Goal: Transaction & Acquisition: Purchase product/service

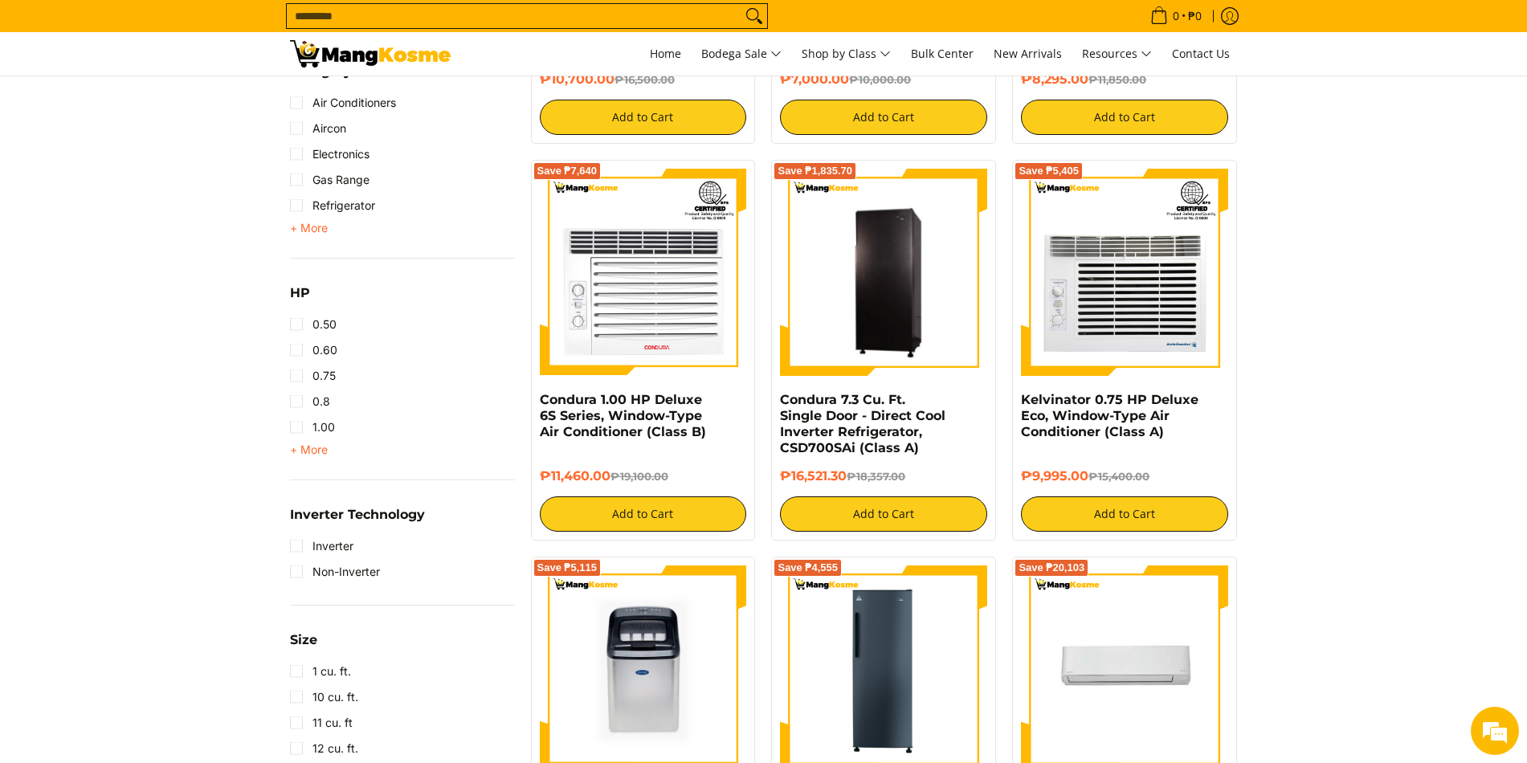
scroll to position [884, 0]
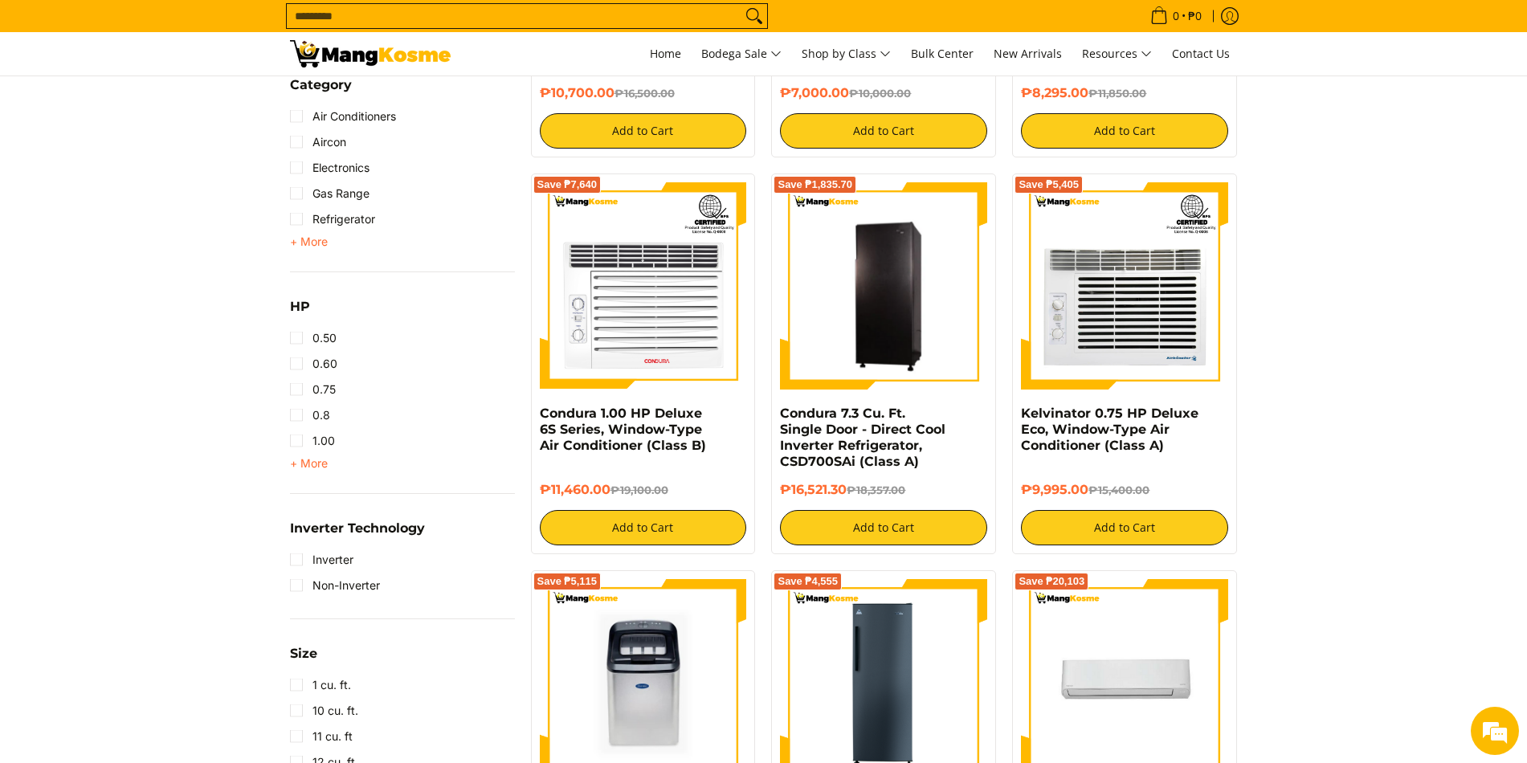
click at [361, 14] on input "Search..." at bounding box center [514, 16] width 455 height 24
type input "*"
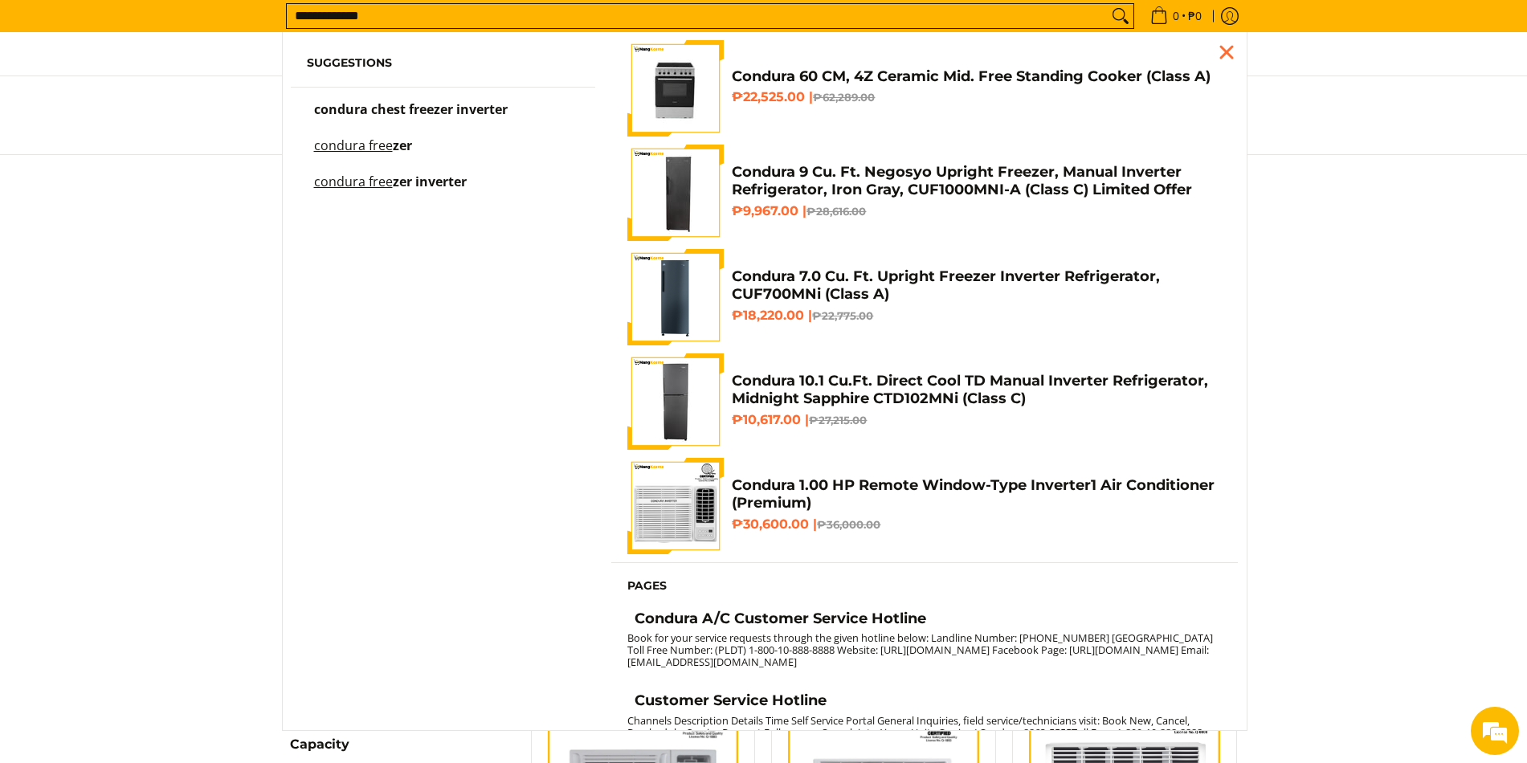
scroll to position [0, 0]
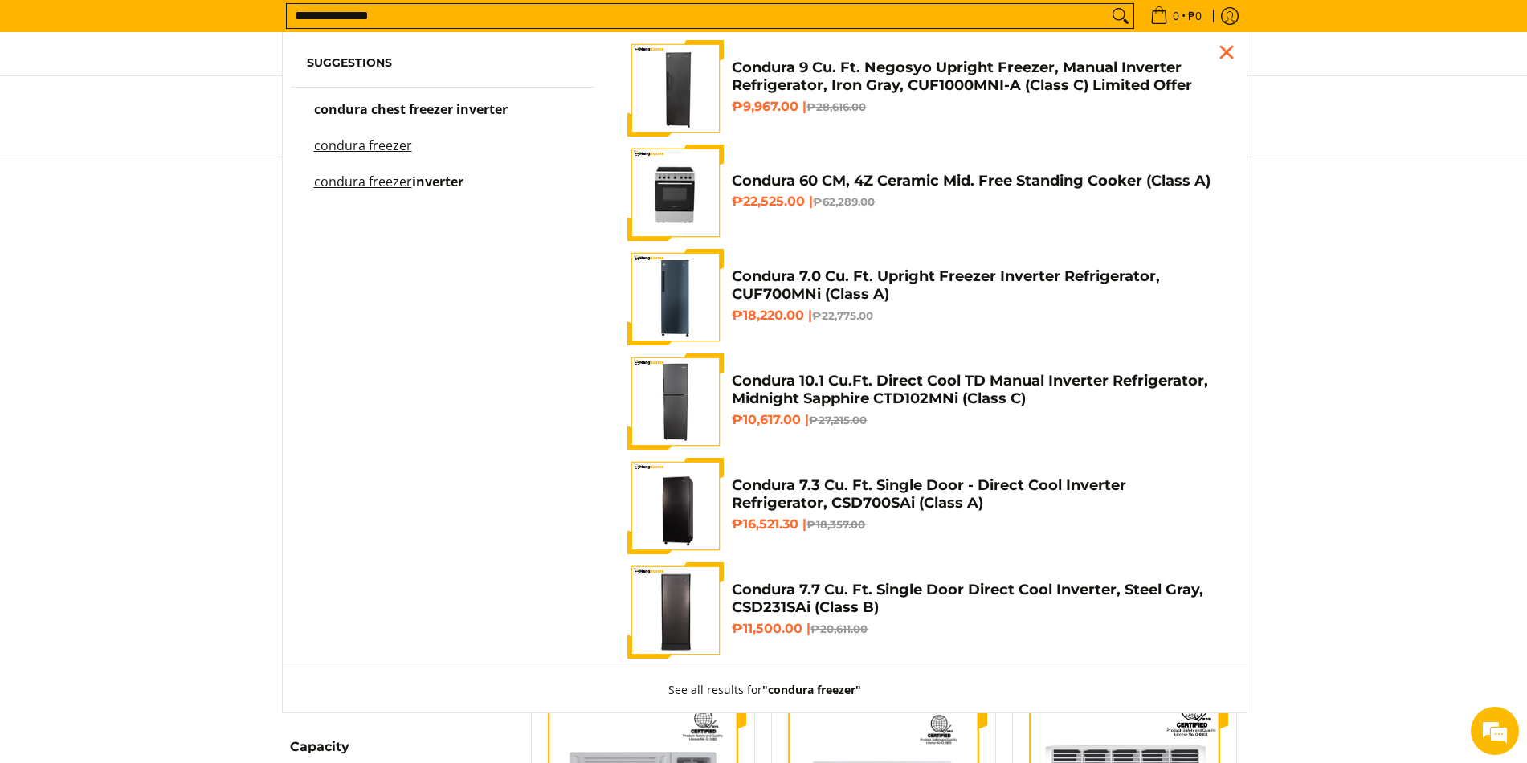
type input "**********"
click at [1108, 4] on button "Search" at bounding box center [1121, 16] width 26 height 24
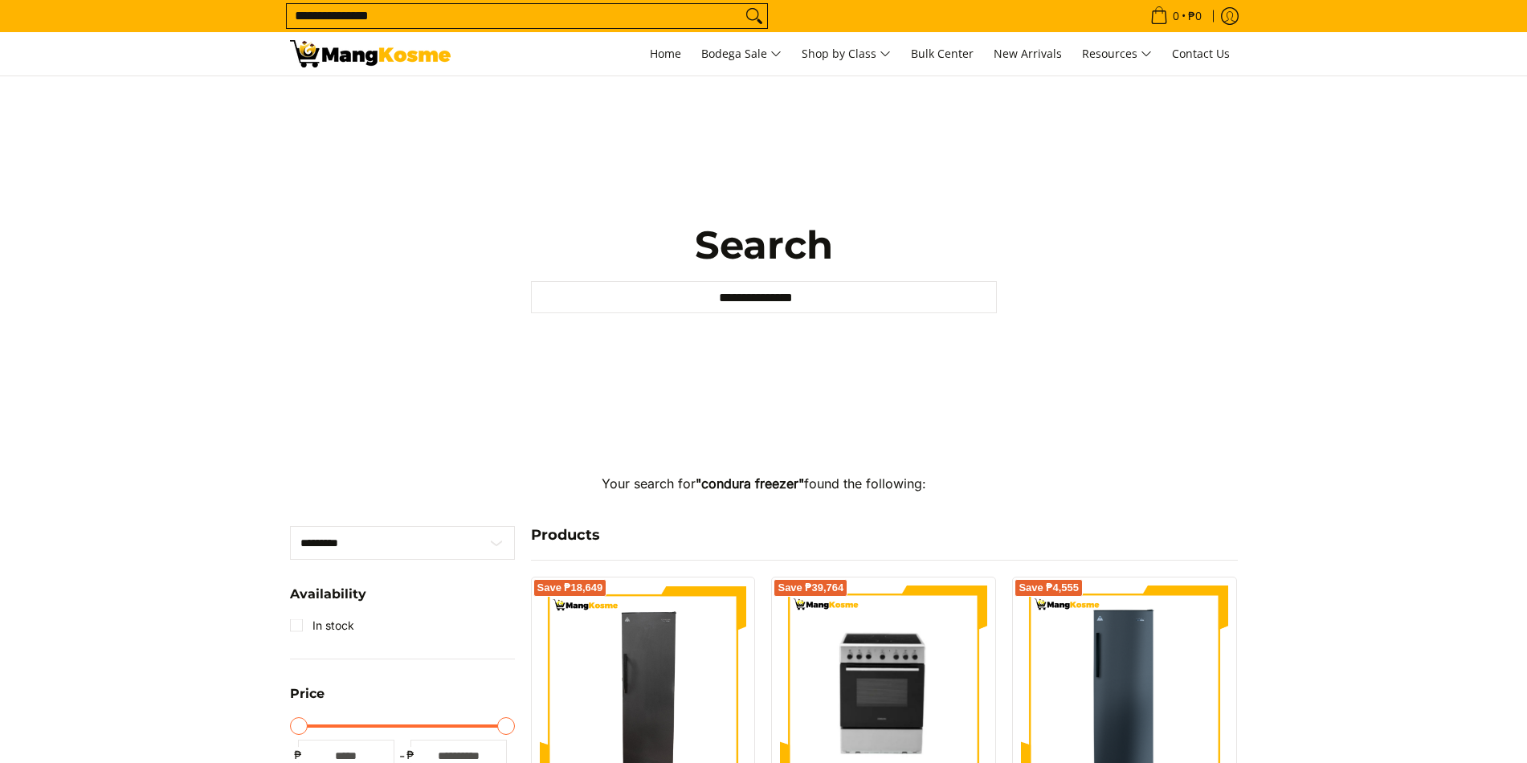
click at [407, 20] on input "**********" at bounding box center [514, 16] width 455 height 24
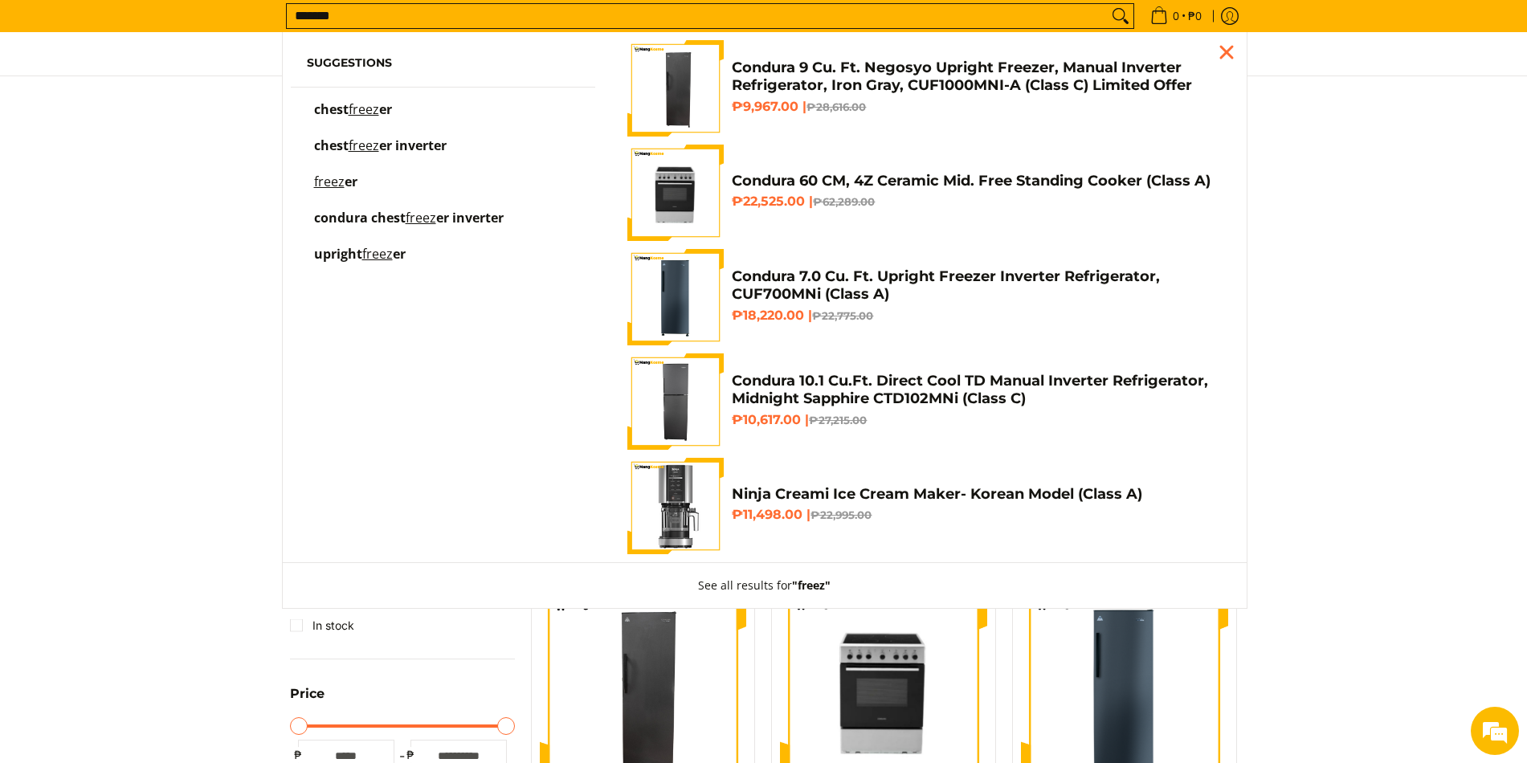
type input "*******"
click at [1108, 4] on button "Search" at bounding box center [1121, 16] width 26 height 24
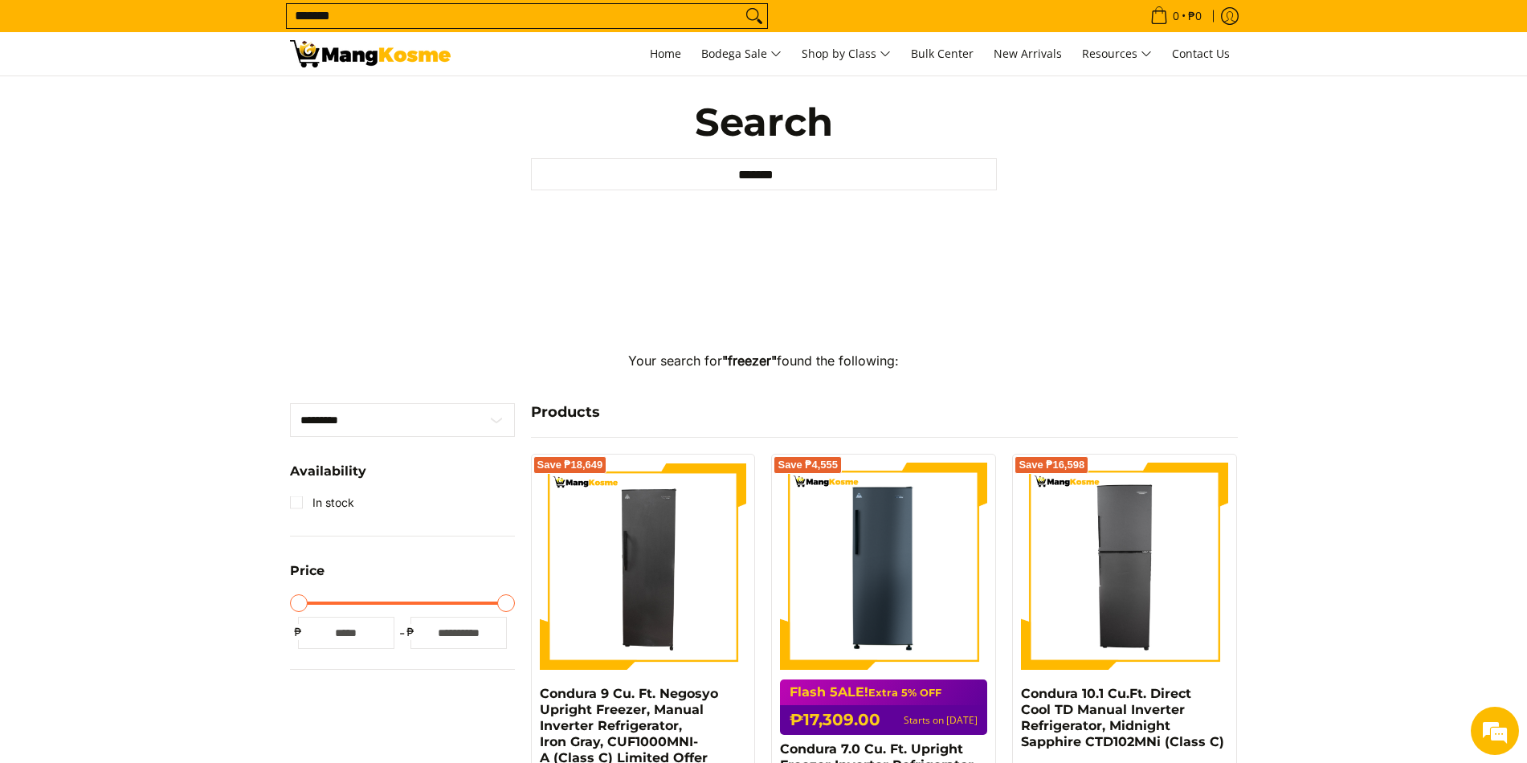
scroll to position [80, 0]
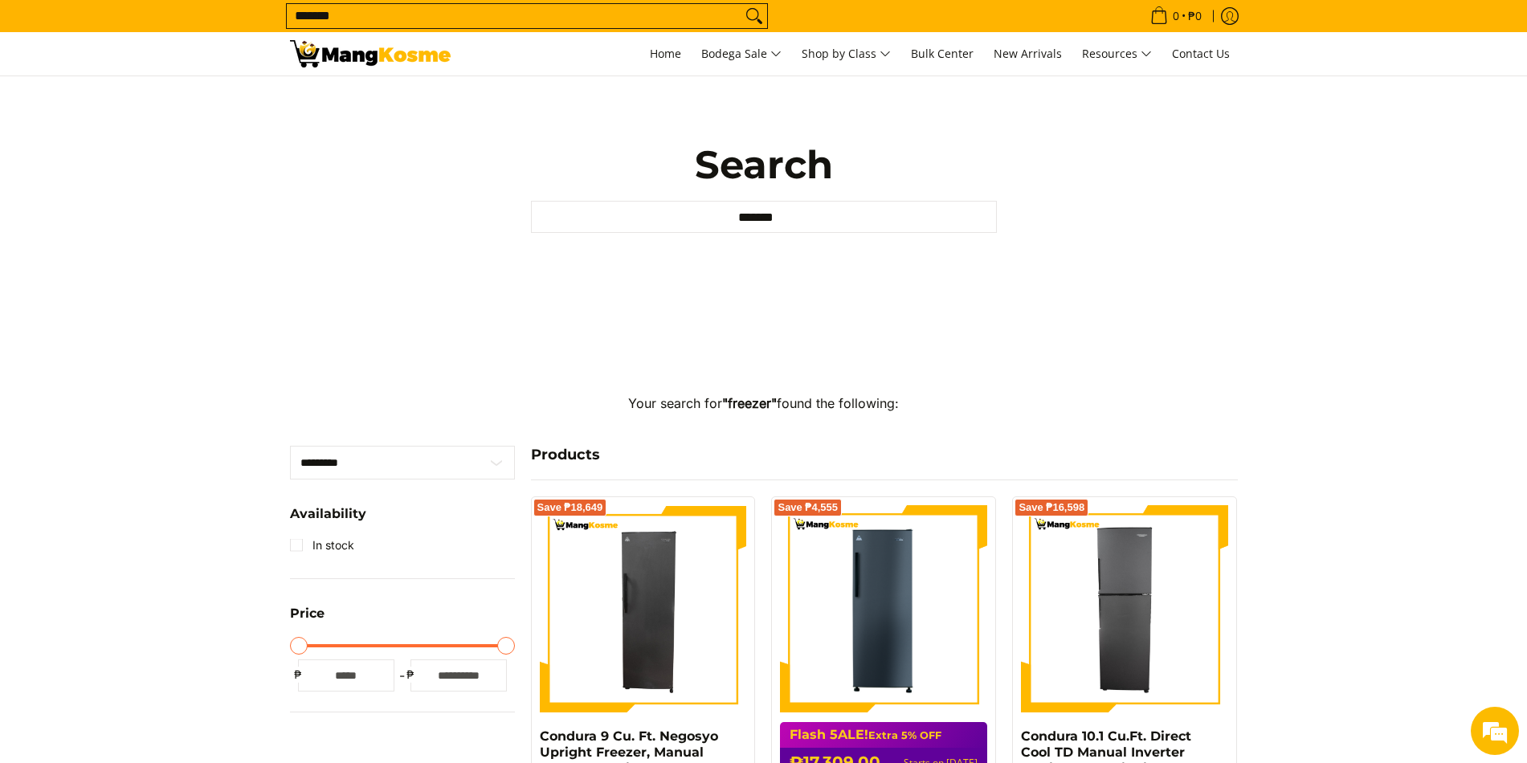
click at [390, 1] on form "Search... *******" at bounding box center [527, 16] width 482 height 32
click at [368, 28] on span "Search... *******" at bounding box center [527, 16] width 482 height 26
click at [375, 17] on input "*******" at bounding box center [514, 16] width 455 height 24
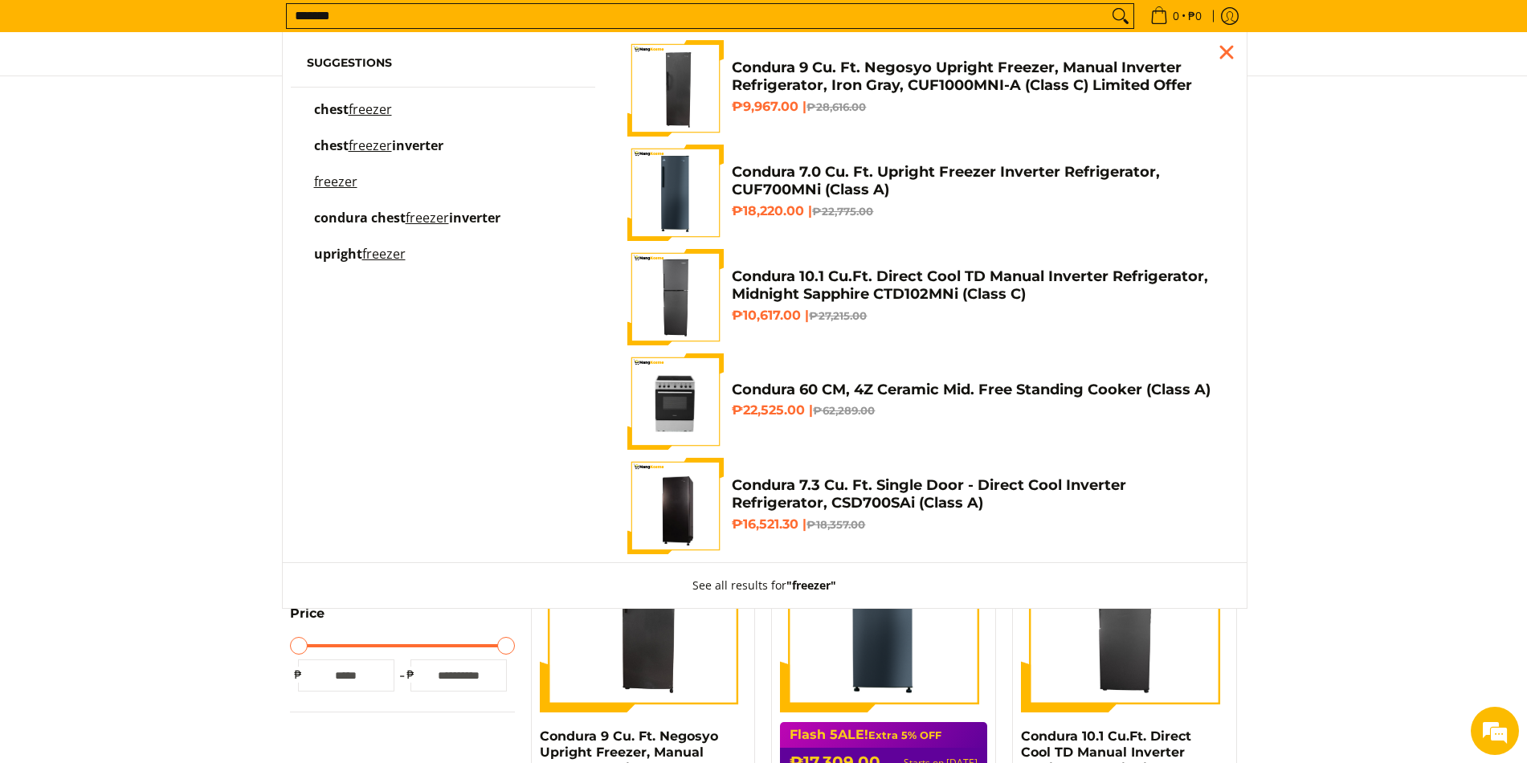
click at [349, 103] on span "chest" at bounding box center [331, 109] width 35 height 18
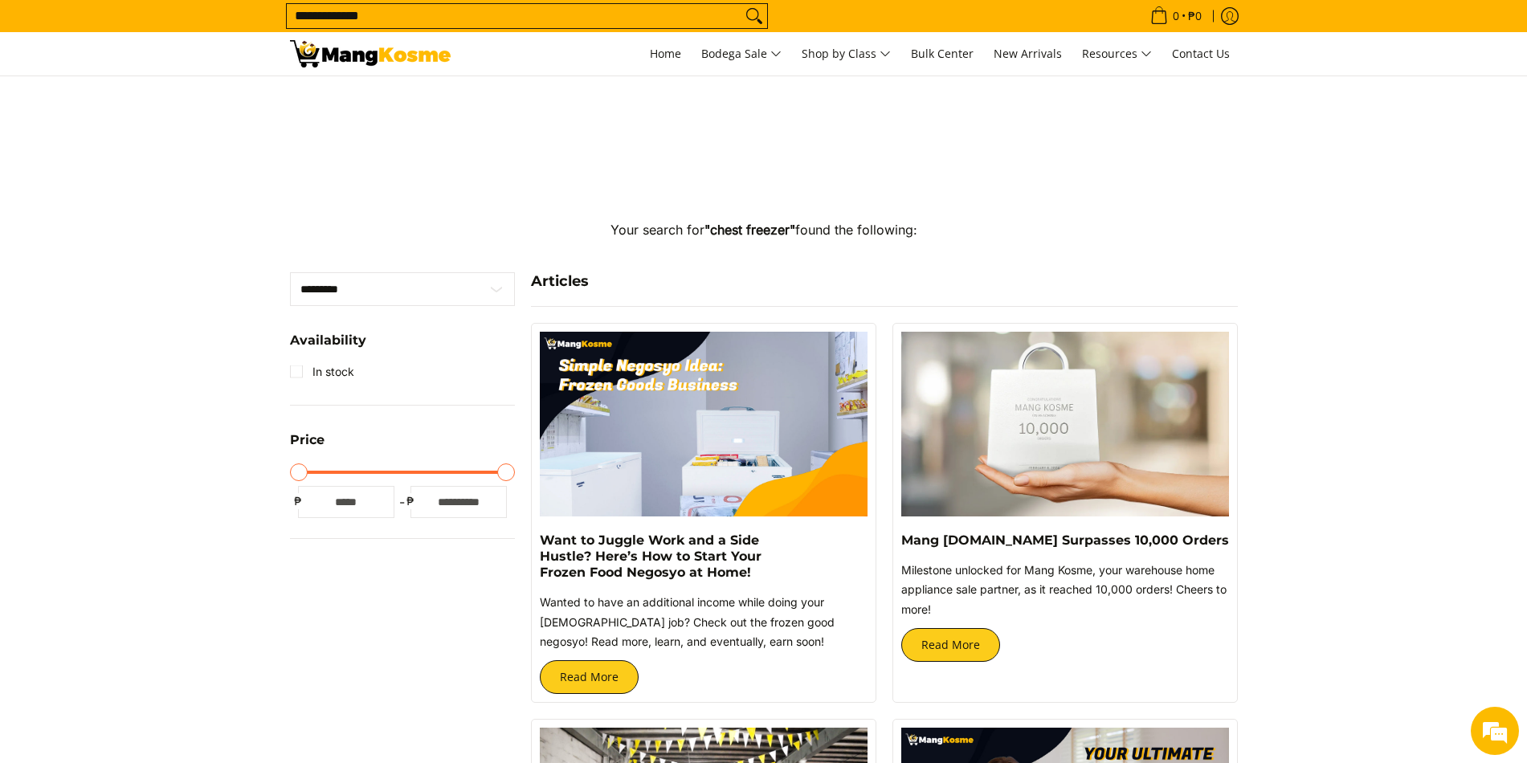
scroll to position [80, 0]
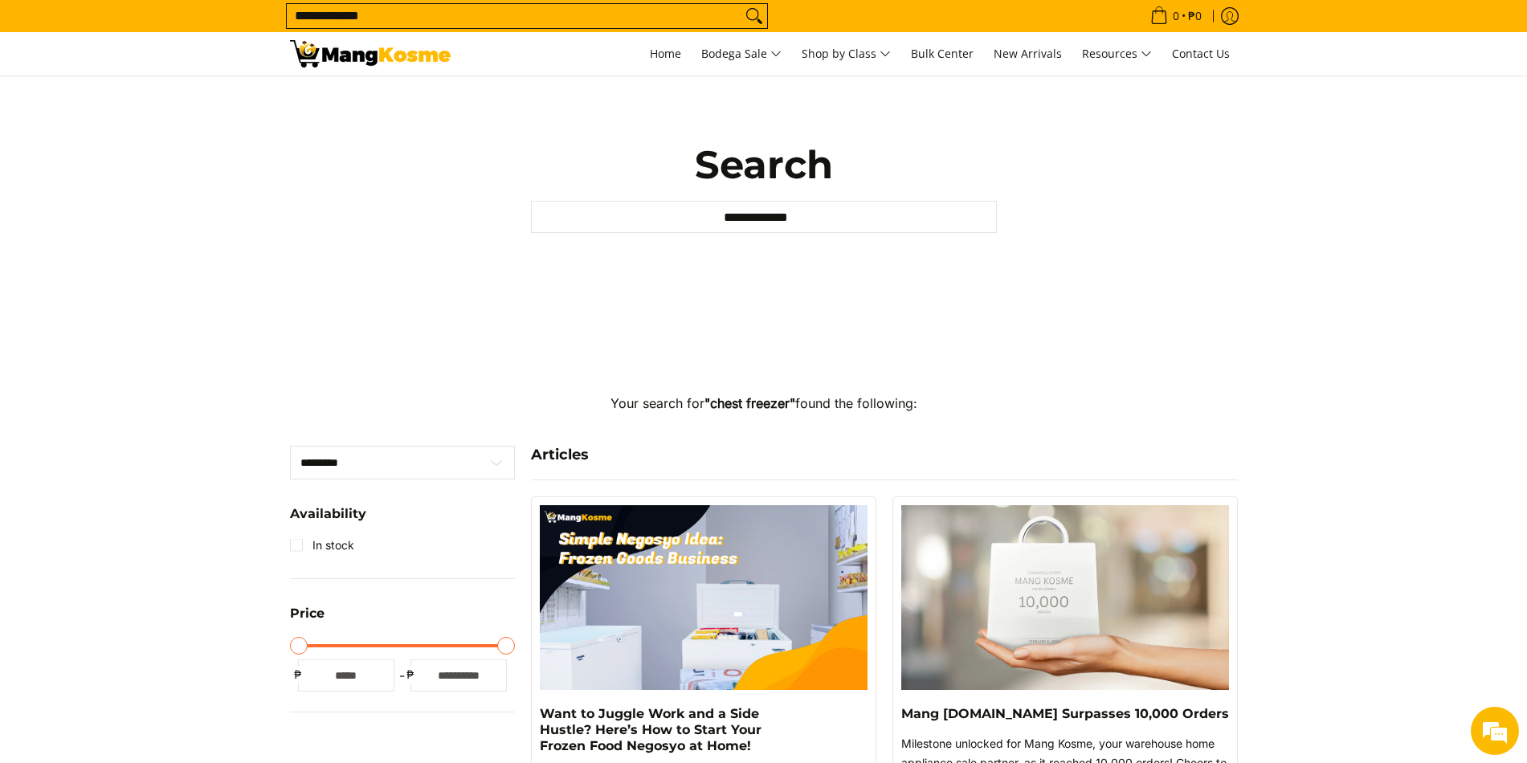
click at [395, 14] on input "**********" at bounding box center [514, 16] width 455 height 24
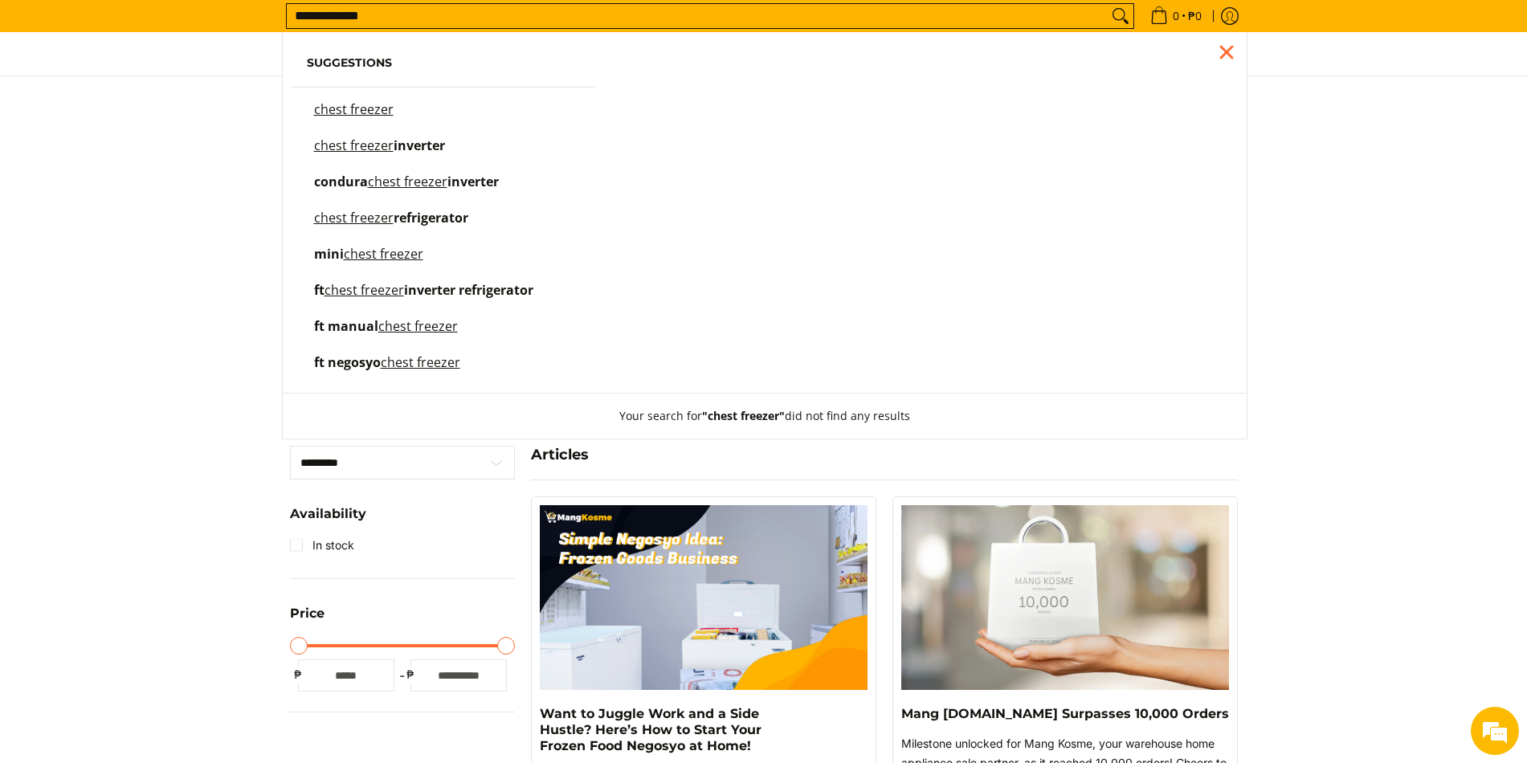
click at [415, 144] on span "inverter" at bounding box center [419, 146] width 51 height 18
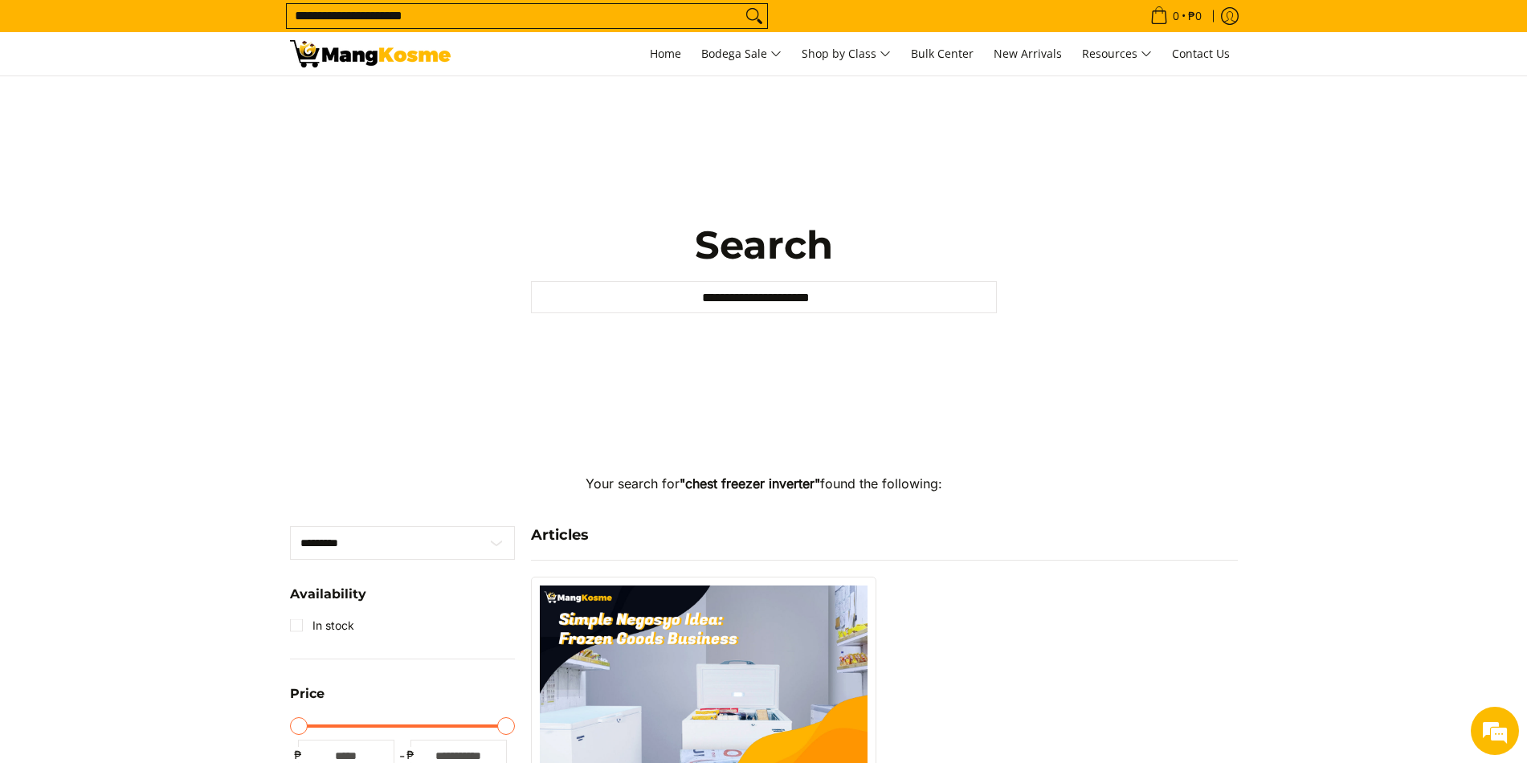
click at [431, 13] on input "**********" at bounding box center [514, 16] width 455 height 24
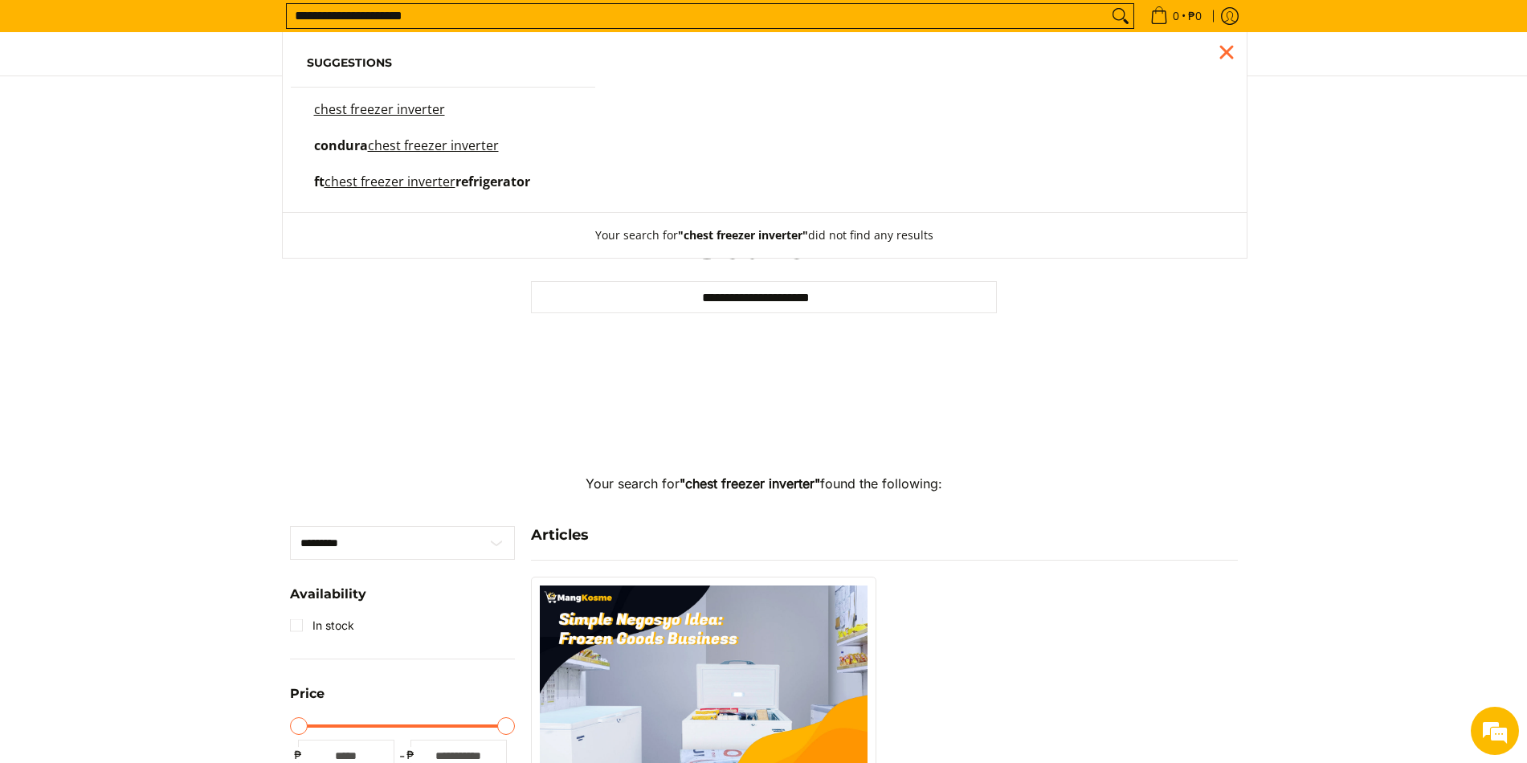
click at [381, 146] on mark "chest freezer inverter" at bounding box center [433, 146] width 131 height 18
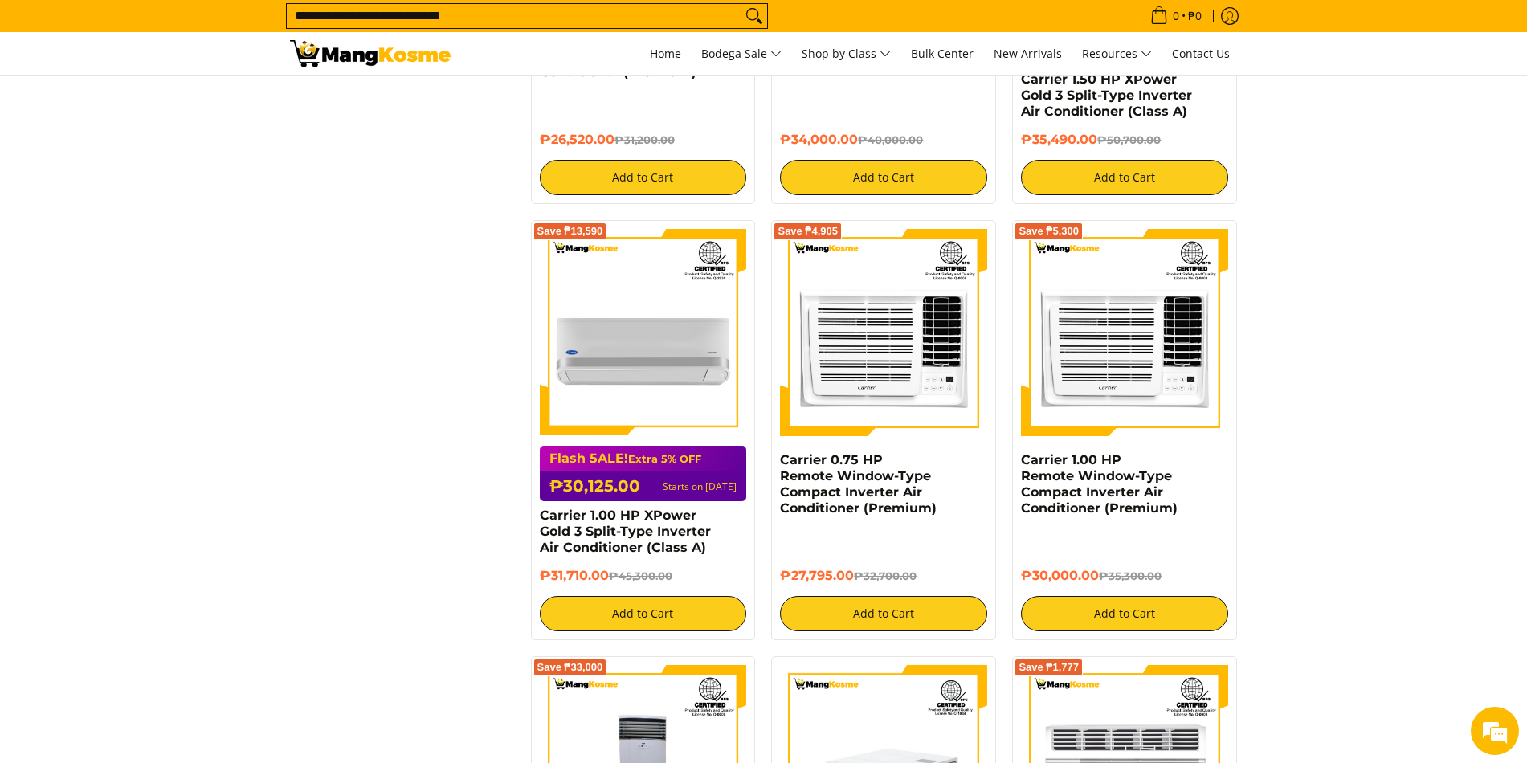
scroll to position [1205, 0]
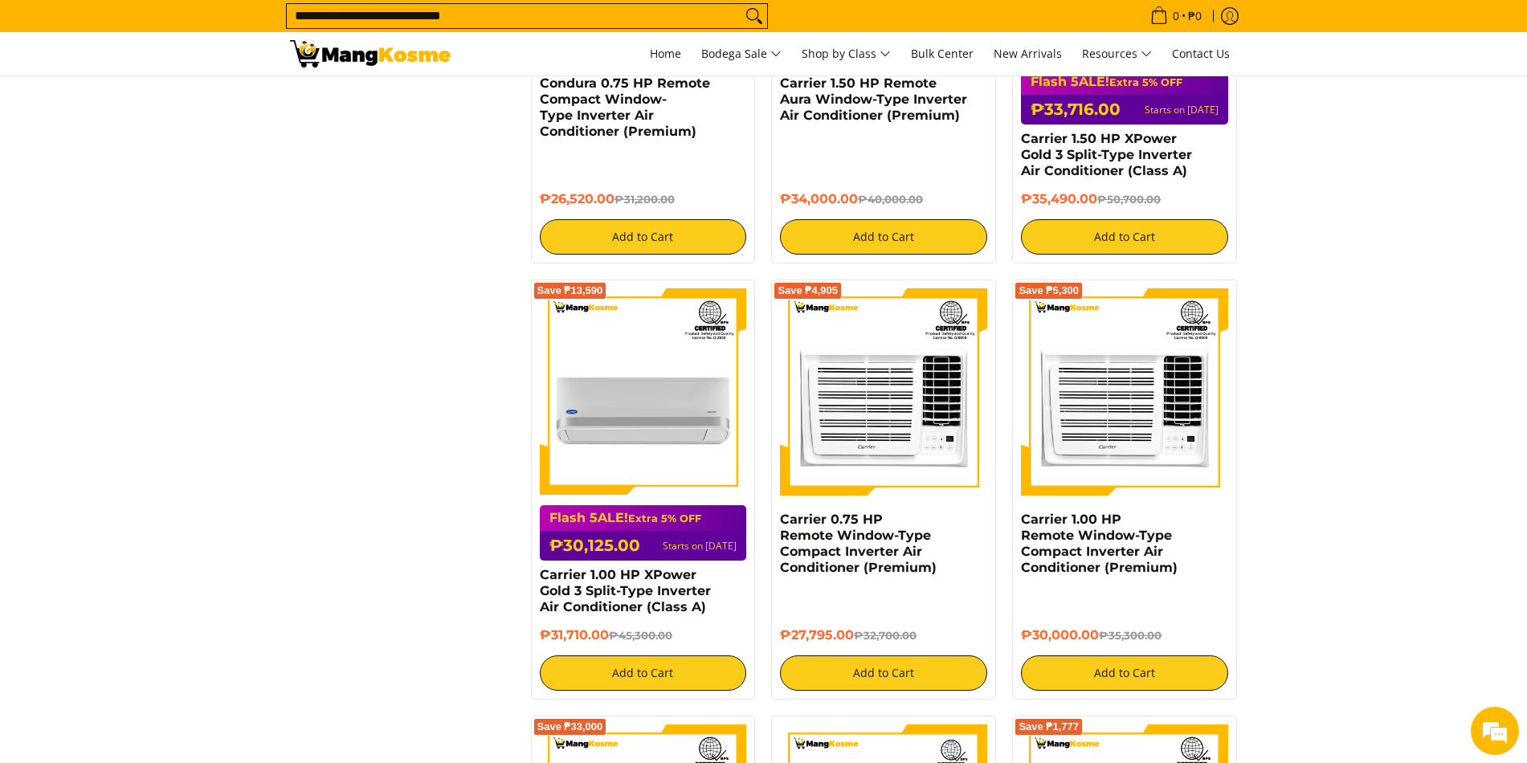
click at [386, 56] on img at bounding box center [370, 53] width 161 height 27
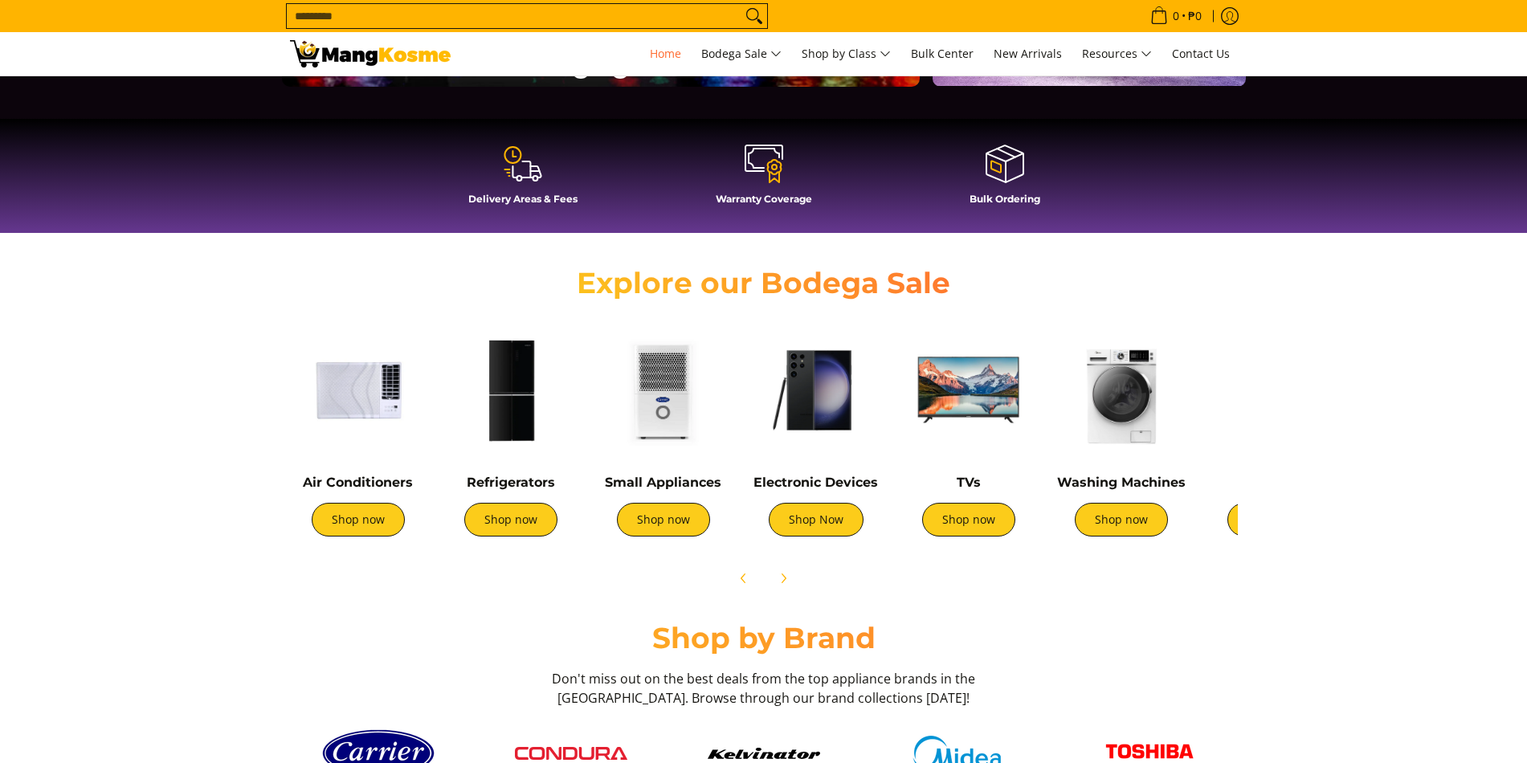
scroll to position [402, 0]
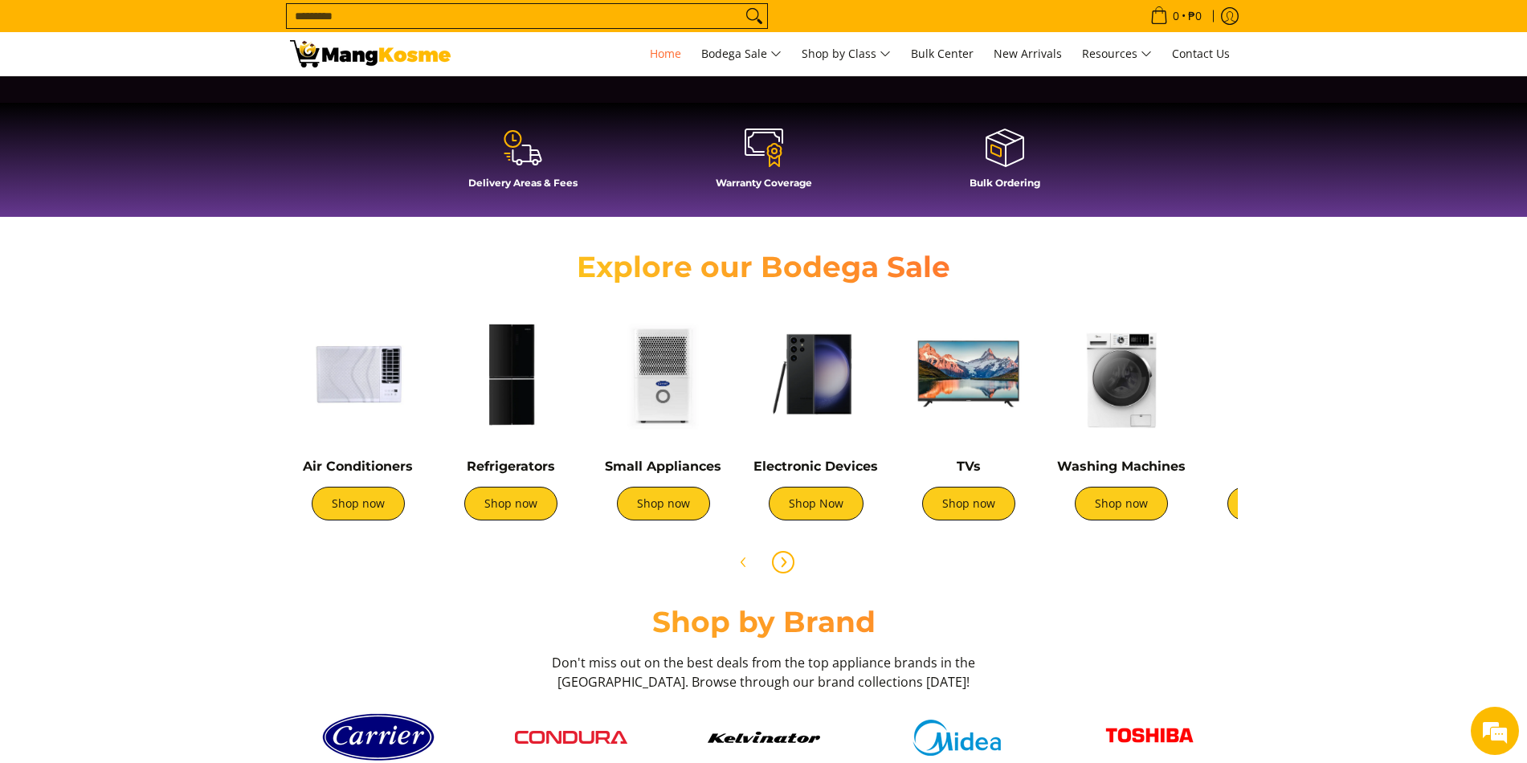
click at [791, 562] on span "Next" at bounding box center [783, 562] width 19 height 19
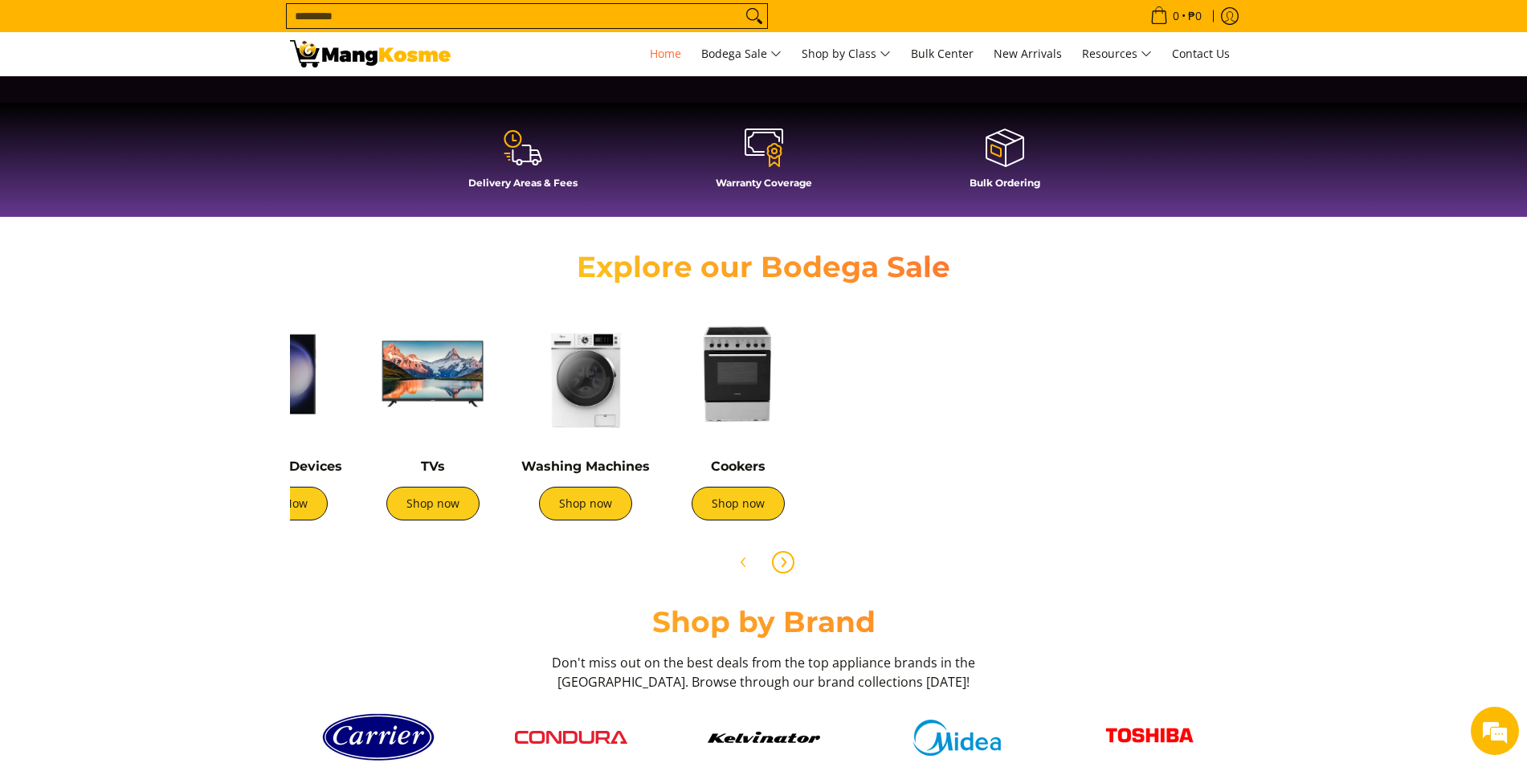
scroll to position [0, 536]
click at [743, 566] on icon "Previous" at bounding box center [743, 562] width 4 height 9
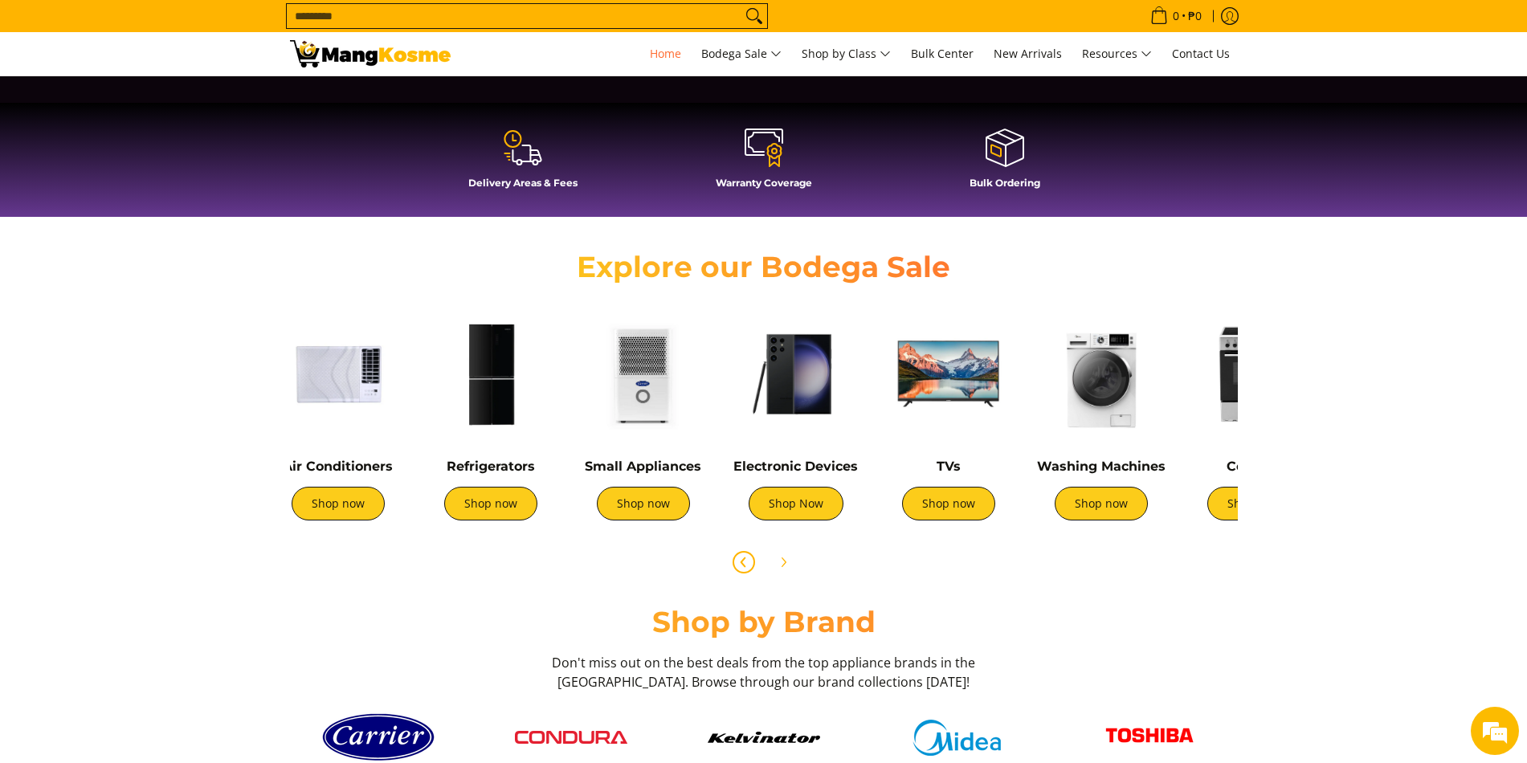
scroll to position [0, 0]
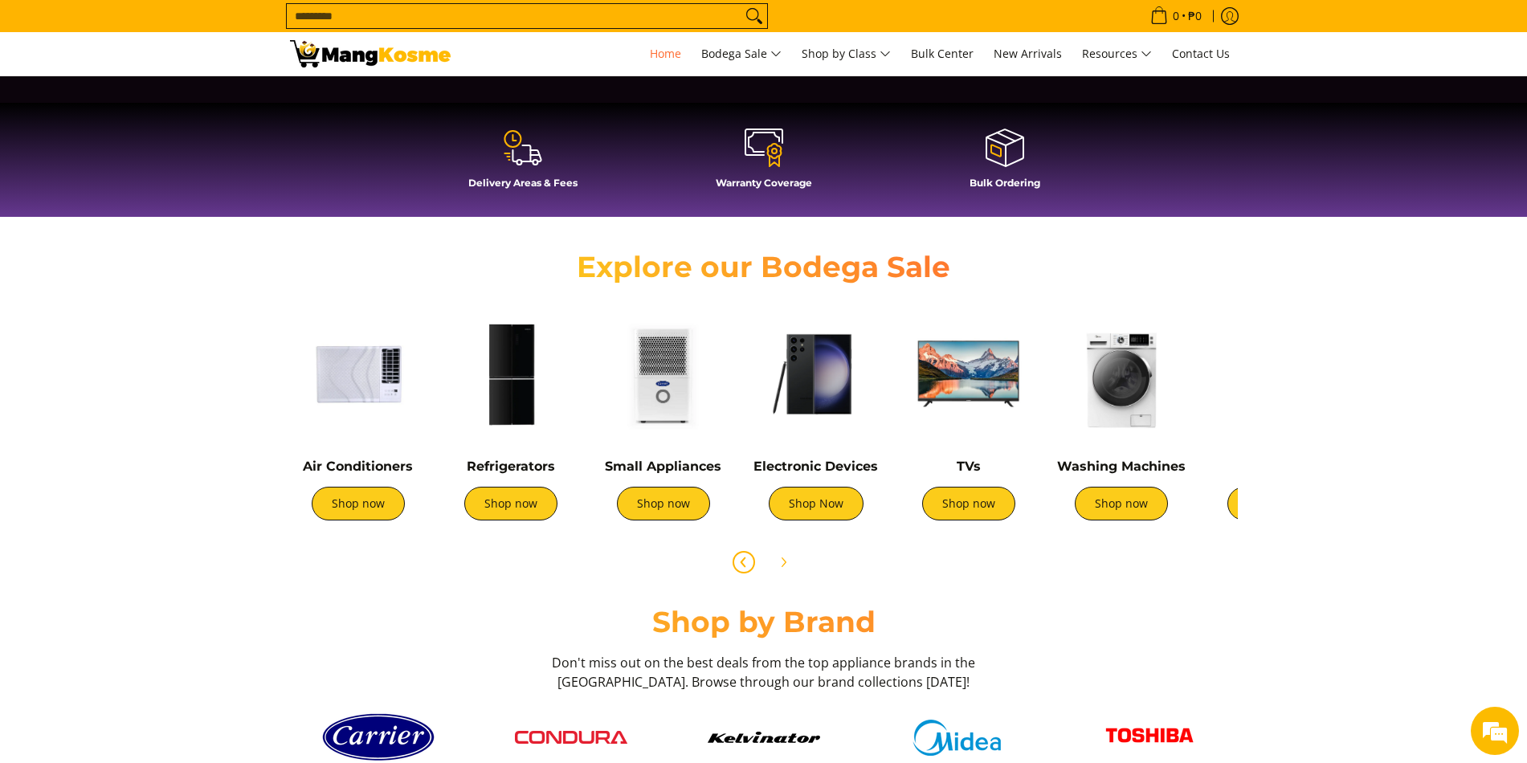
click at [743, 566] on icon "Previous" at bounding box center [743, 562] width 4 height 9
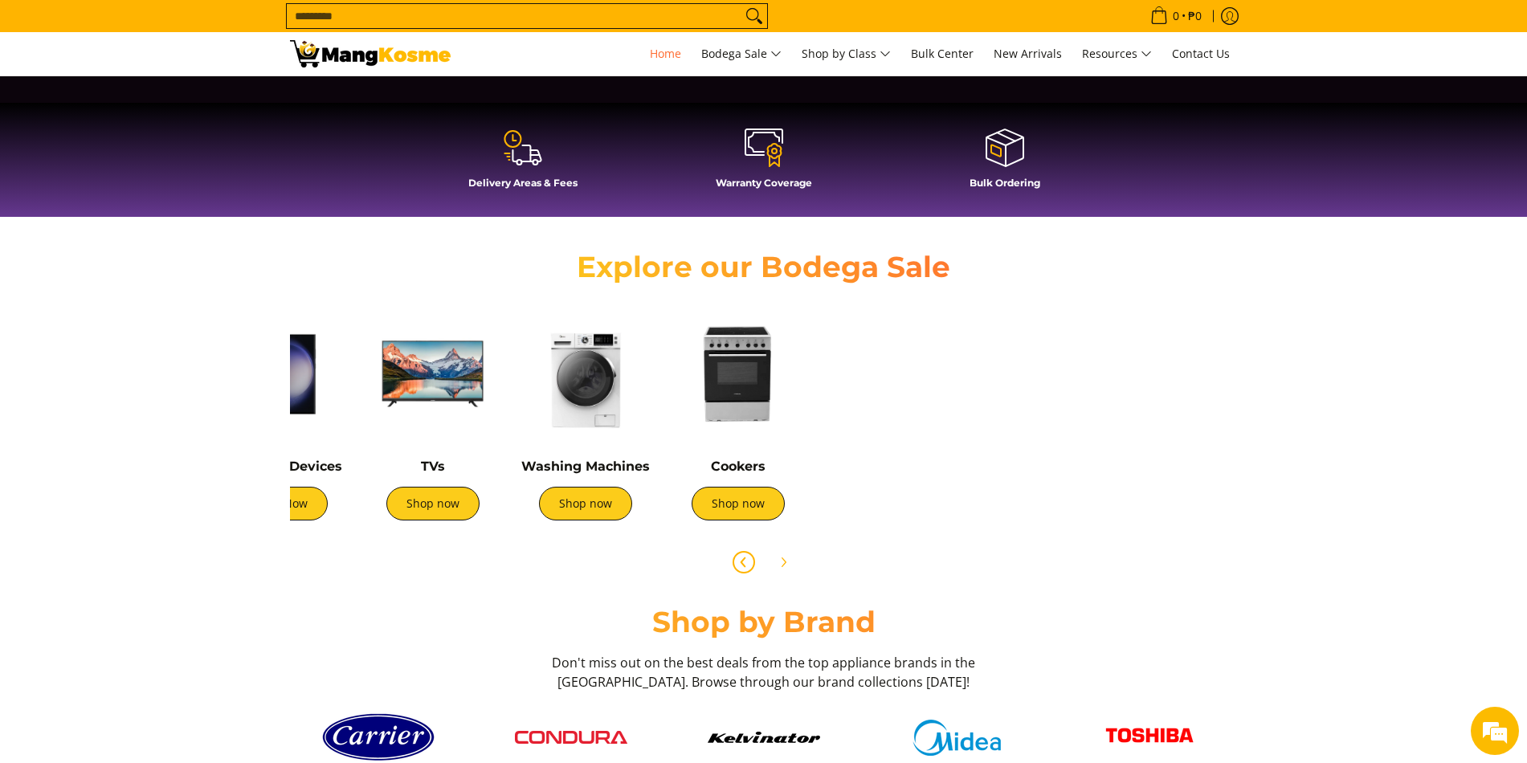
click at [743, 566] on icon "Previous" at bounding box center [743, 562] width 4 height 9
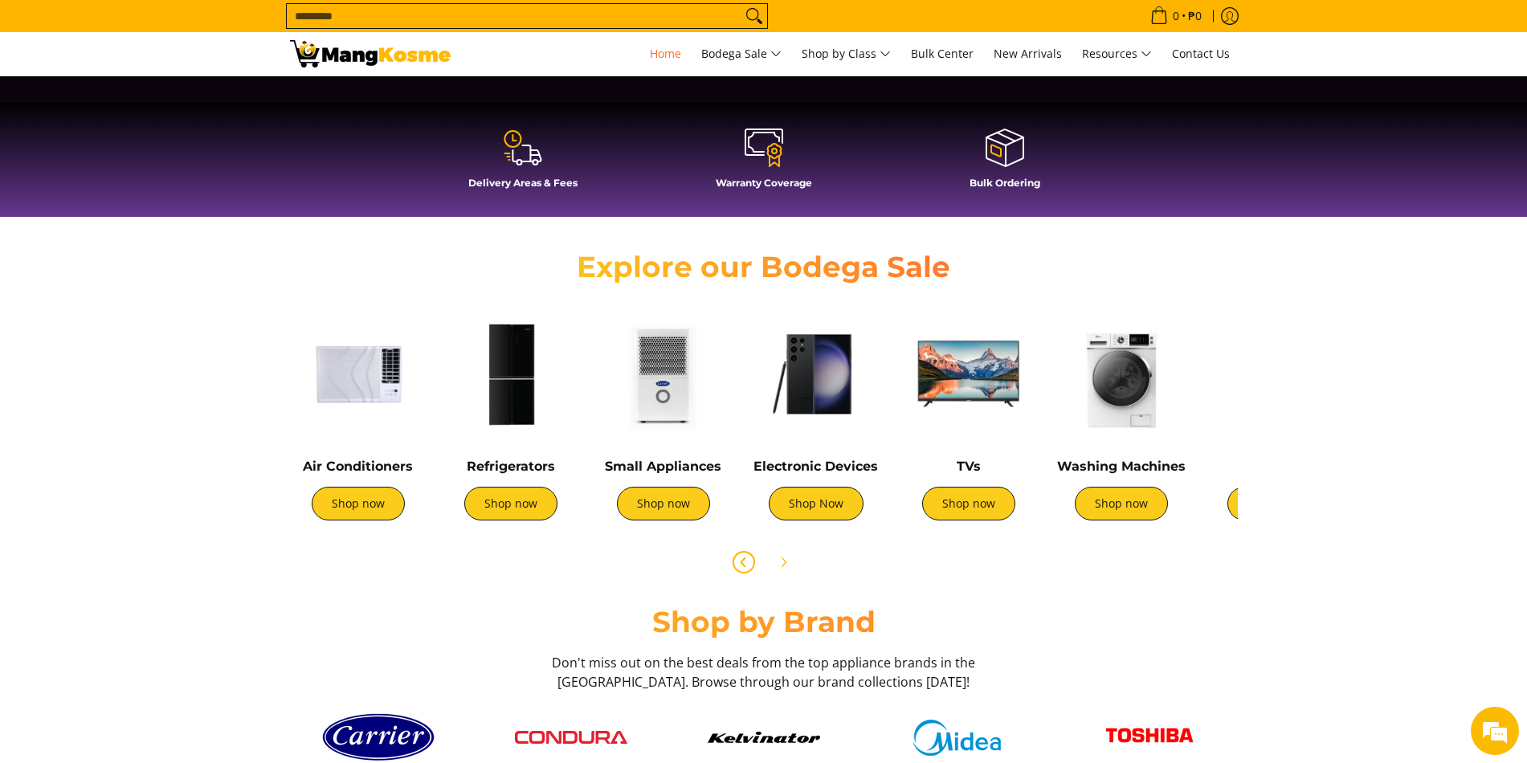
scroll to position [0, 639]
click at [521, 524] on div "Refrigerators Shop now" at bounding box center [511, 498] width 137 height 78
click at [533, 505] on link "Shop now" at bounding box center [510, 504] width 93 height 34
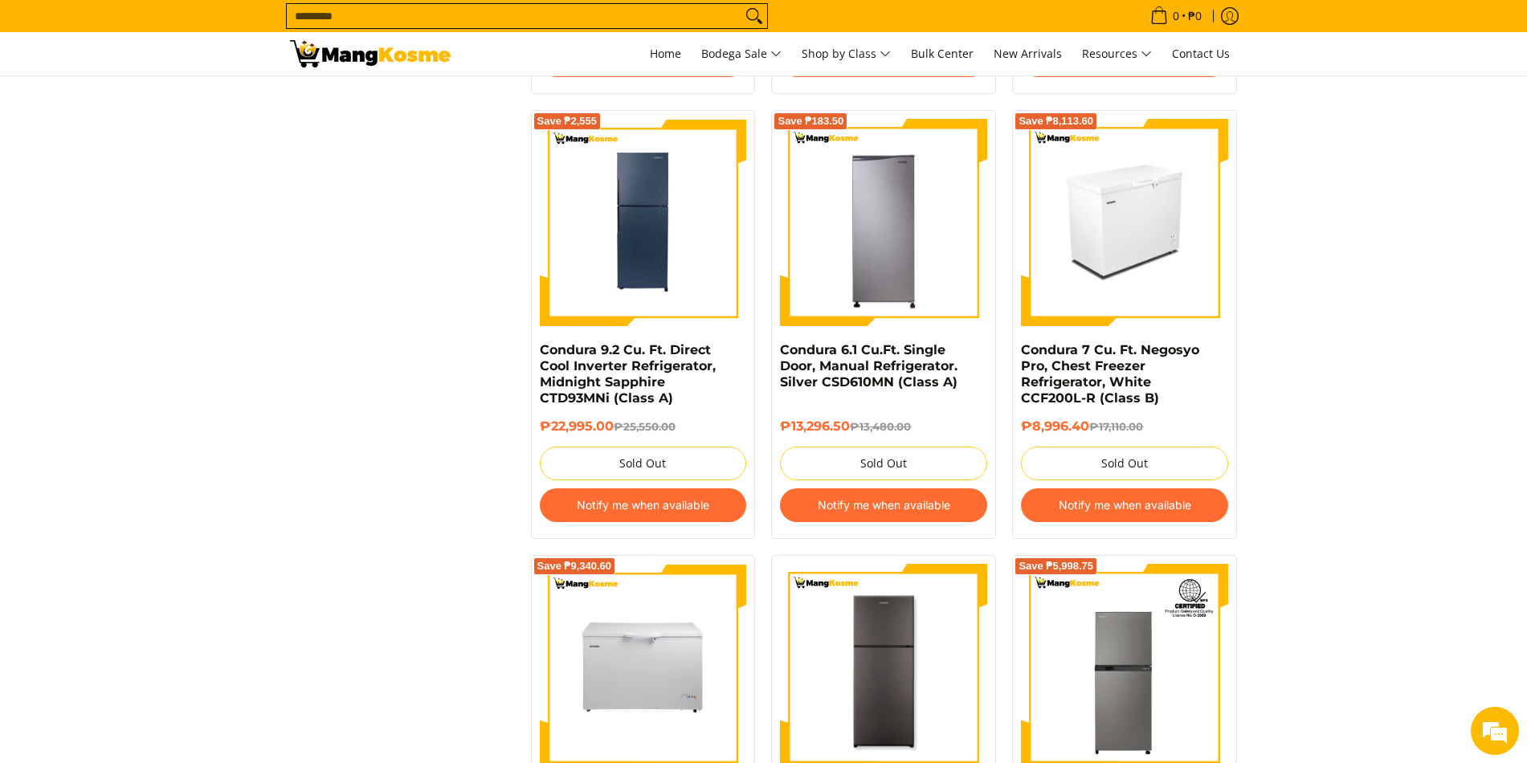
scroll to position [2892, 0]
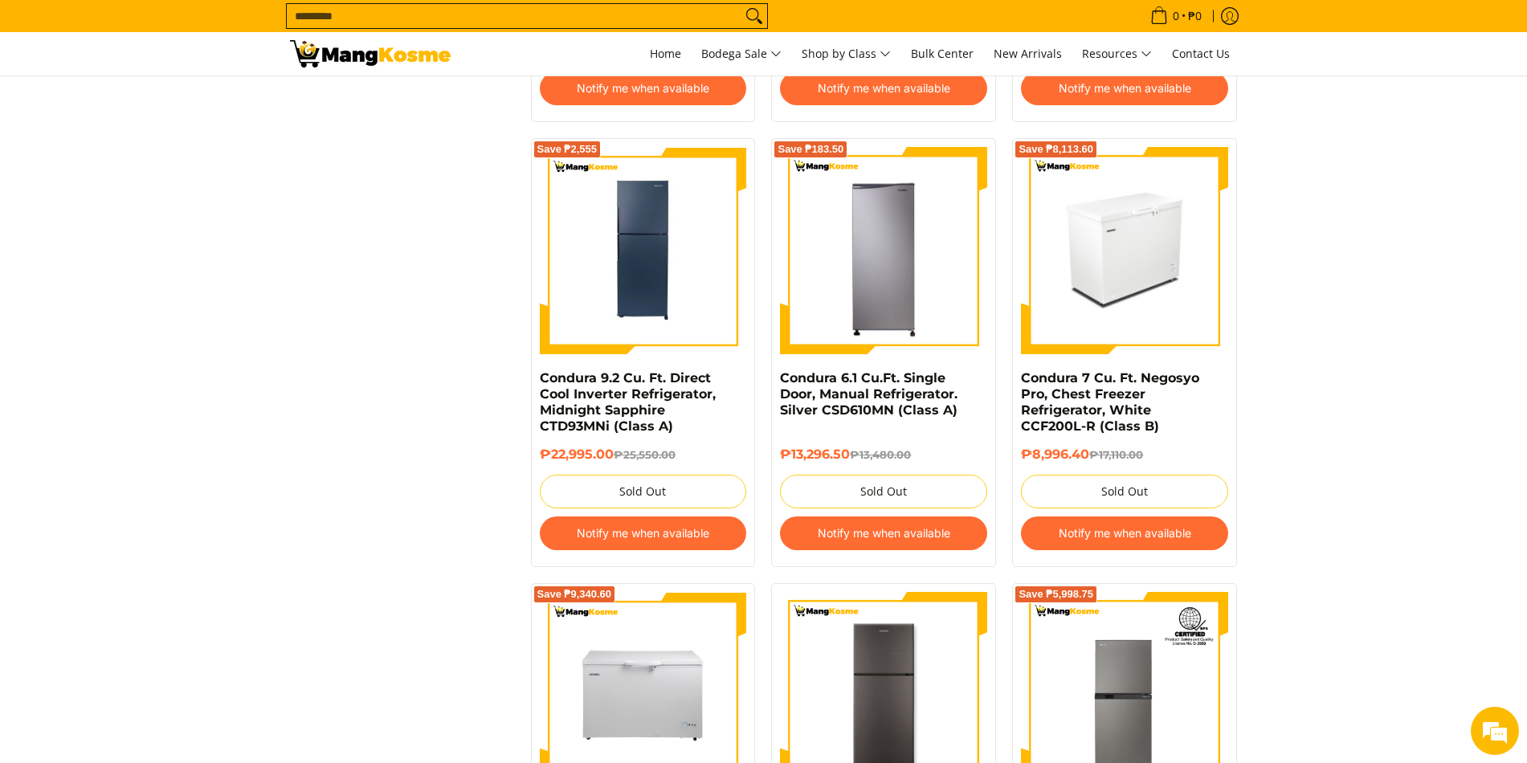
click at [1133, 254] on img at bounding box center [1124, 250] width 207 height 207
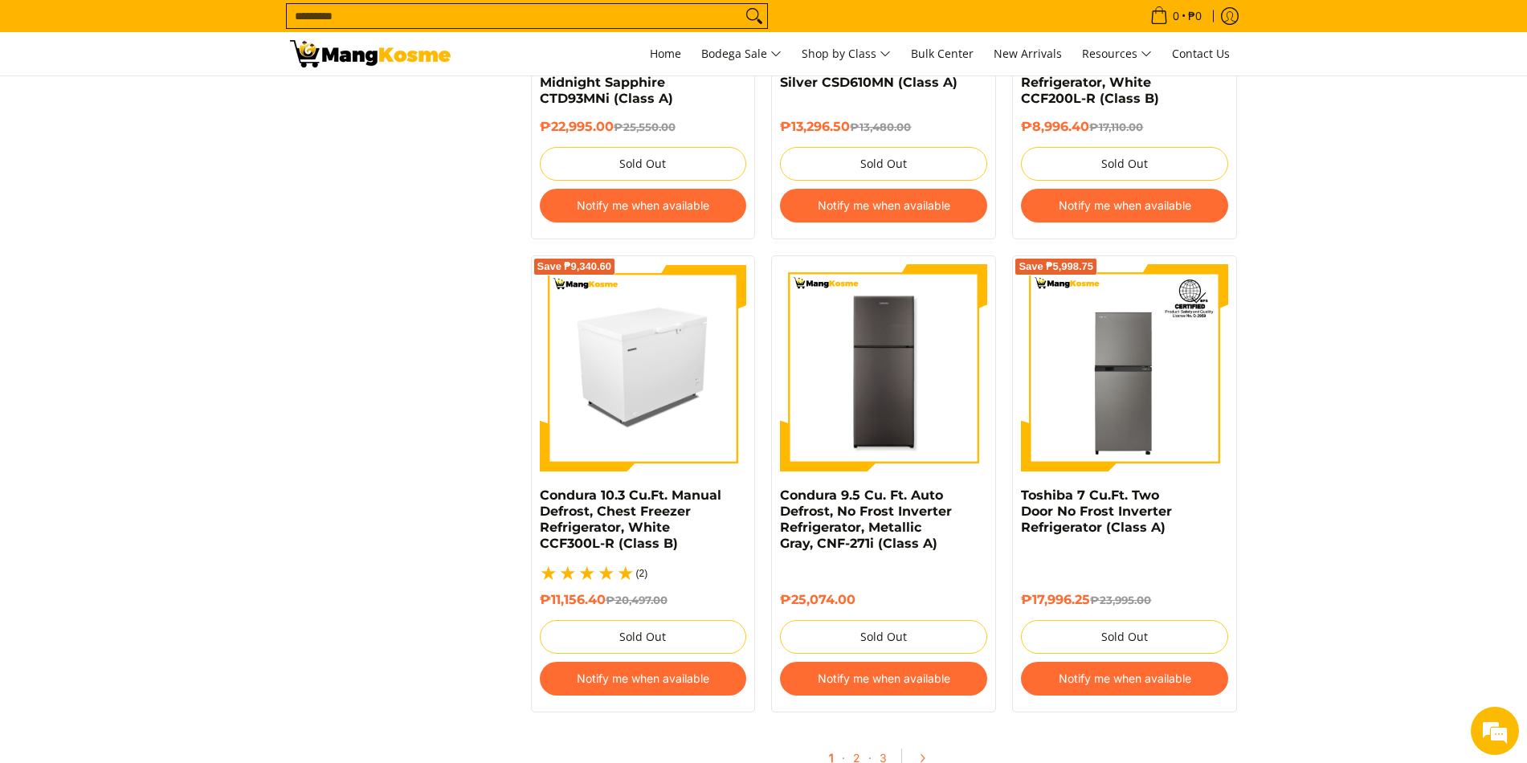
scroll to position [3221, 0]
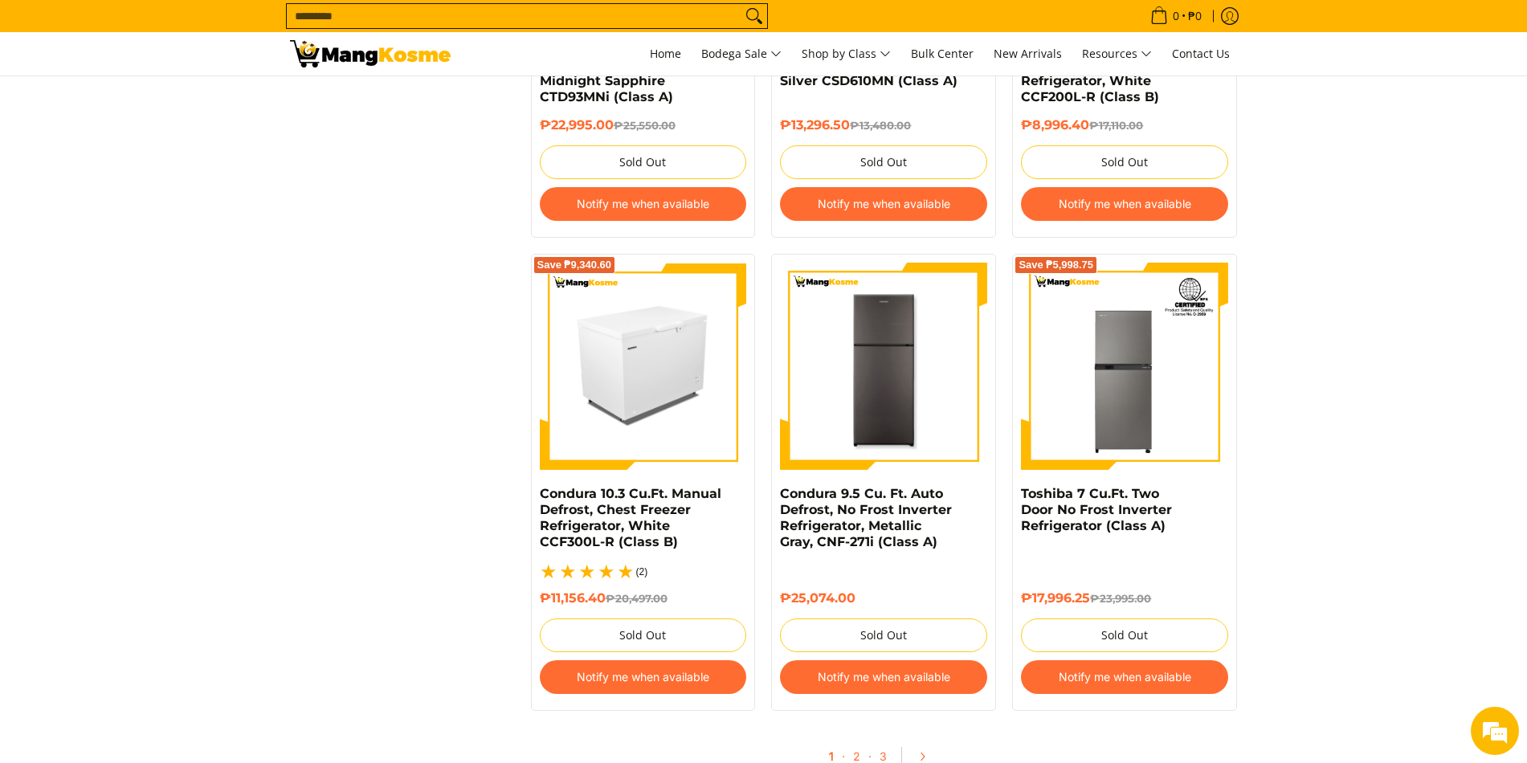
click at [653, 387] on img at bounding box center [643, 366] width 207 height 207
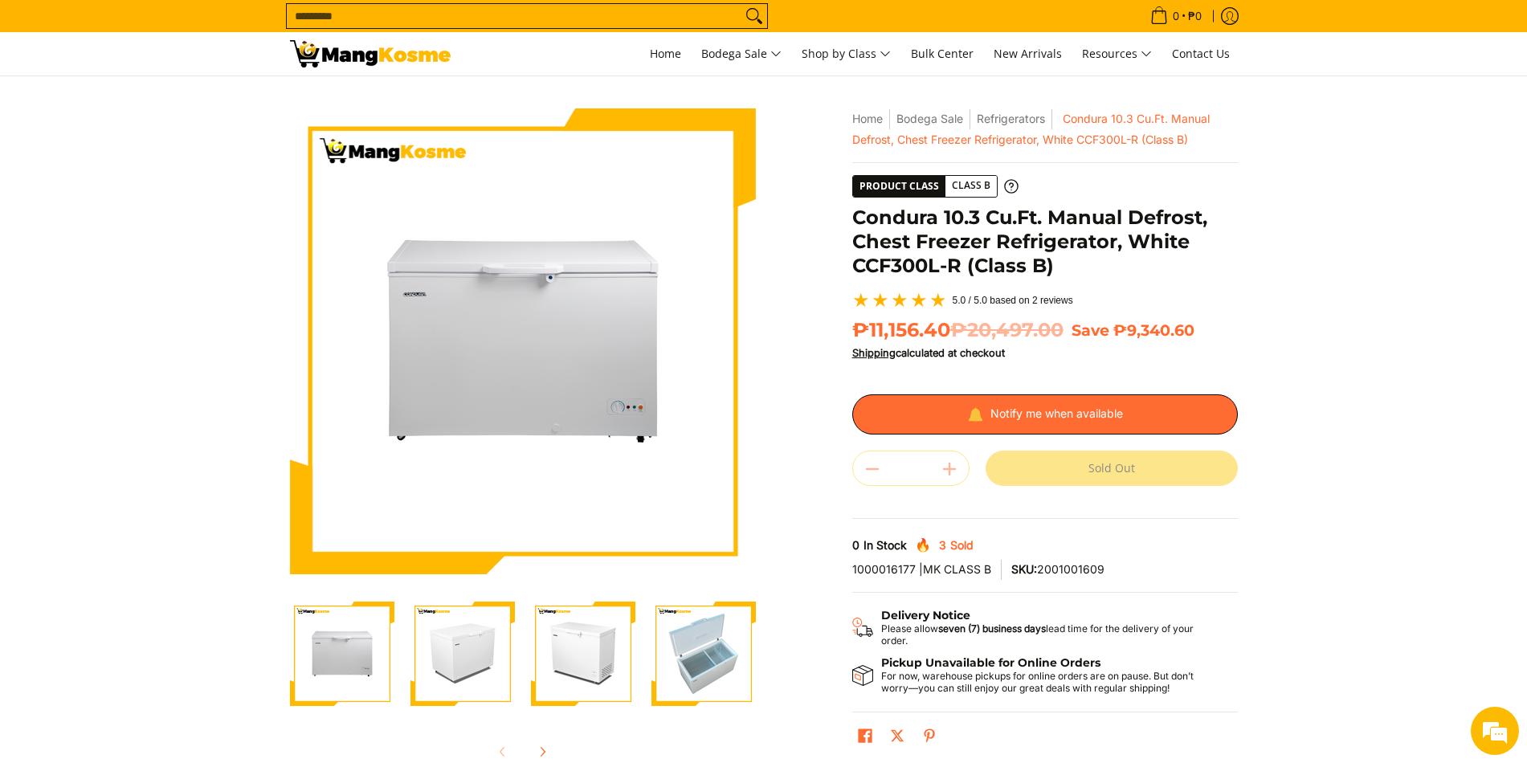
click at [945, 479] on div "Quantity * . Sold Out" at bounding box center [1045, 468] width 386 height 35
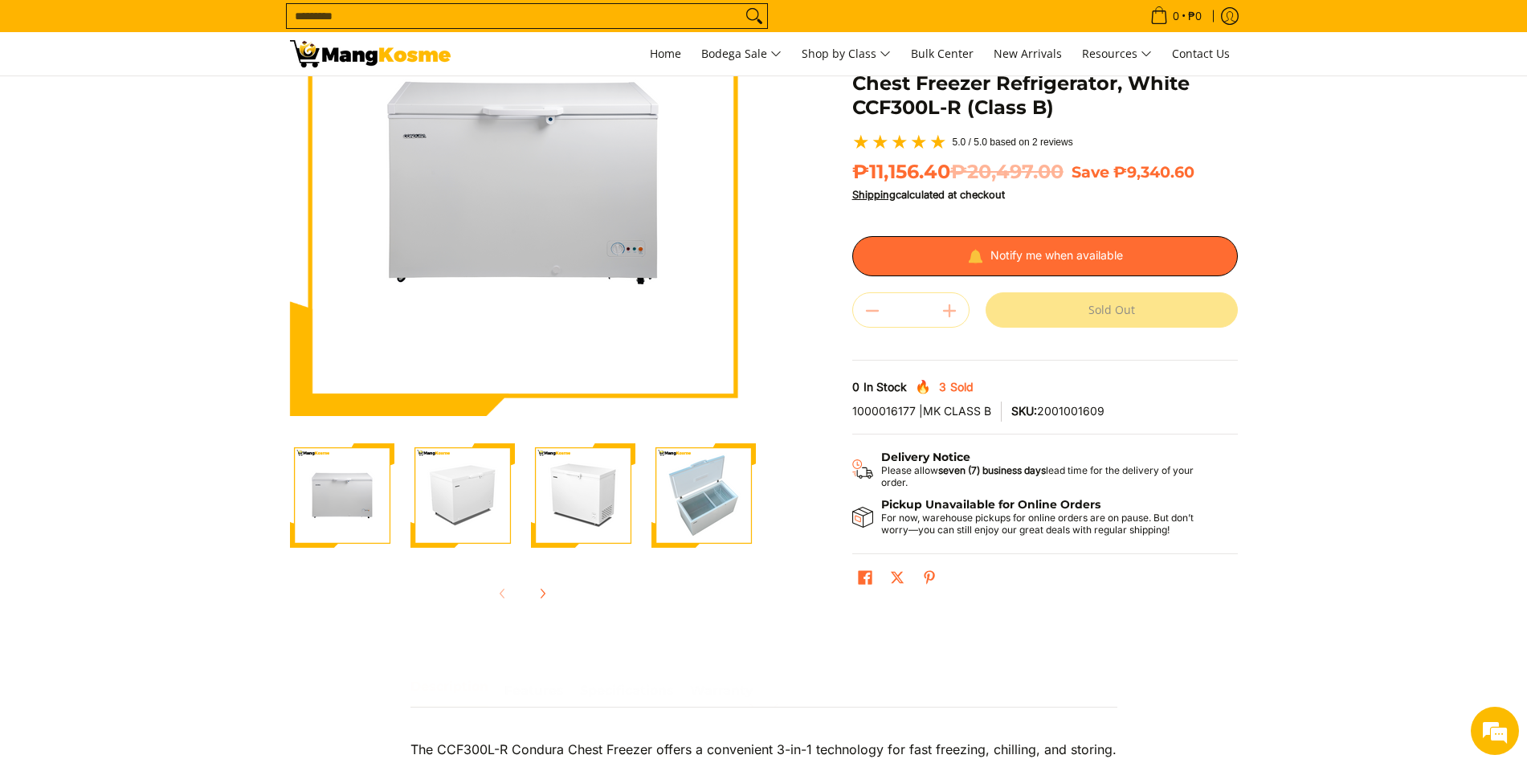
scroll to position [161, 0]
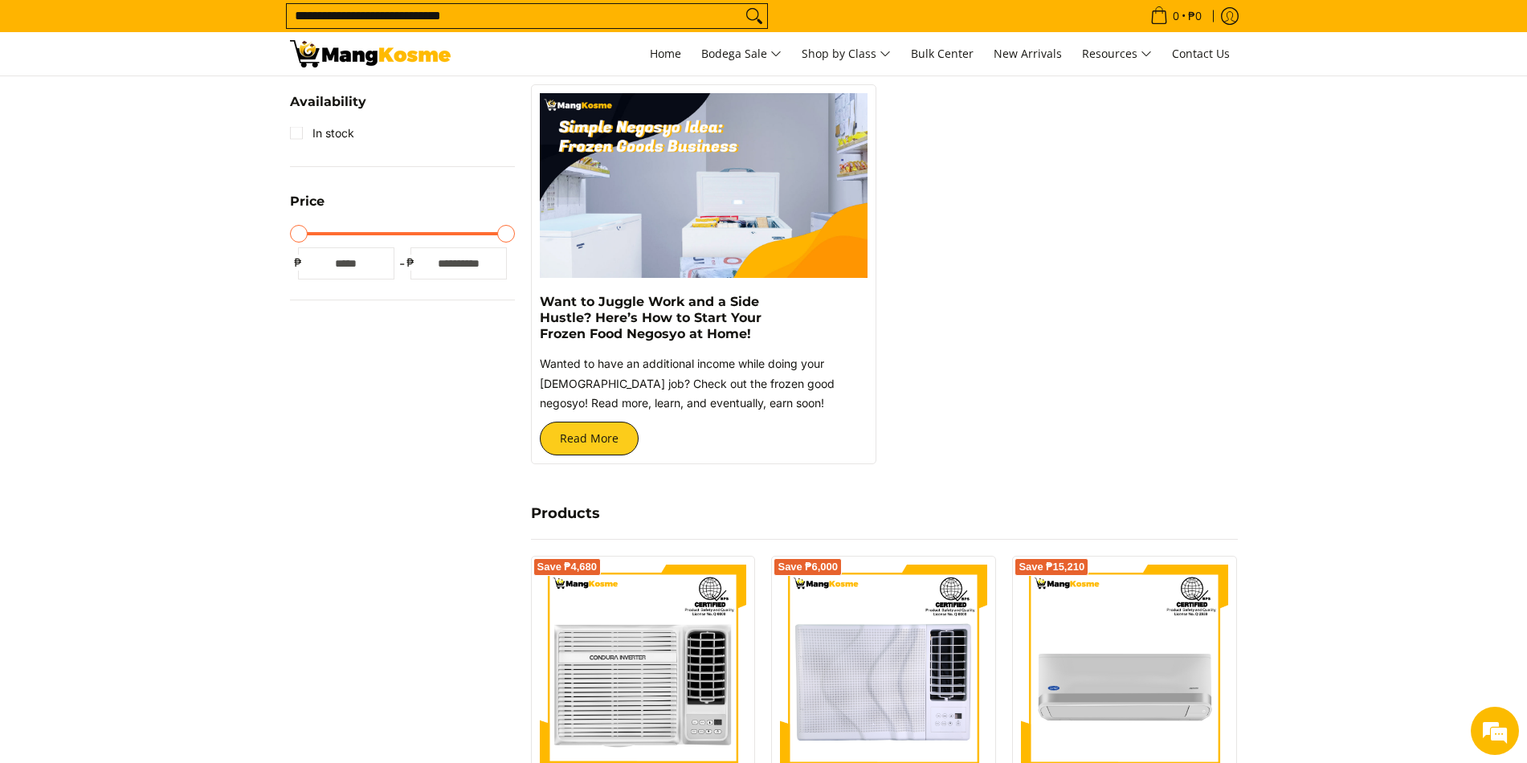
scroll to position [321, 0]
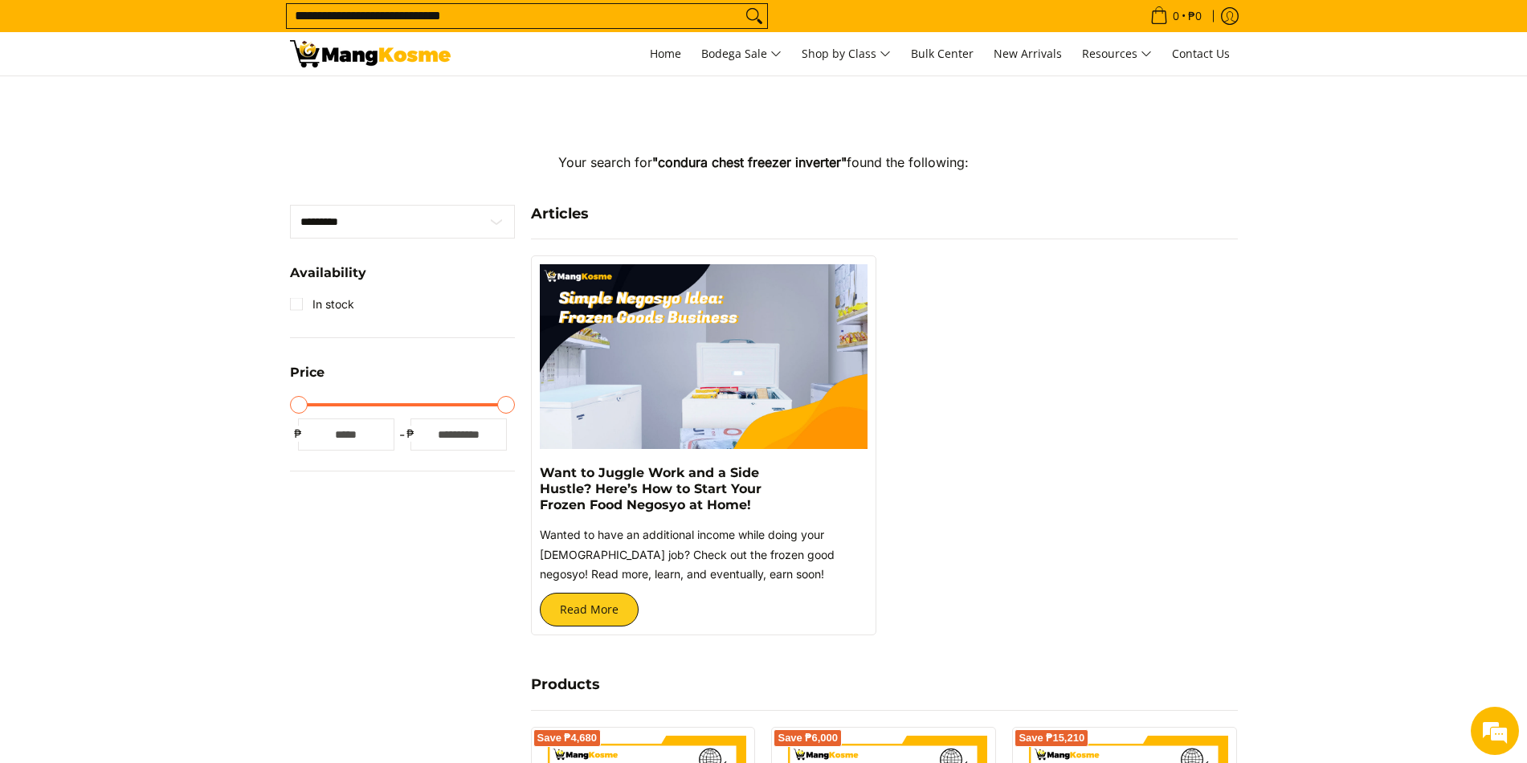
click at [394, 65] on img at bounding box center [370, 53] width 161 height 27
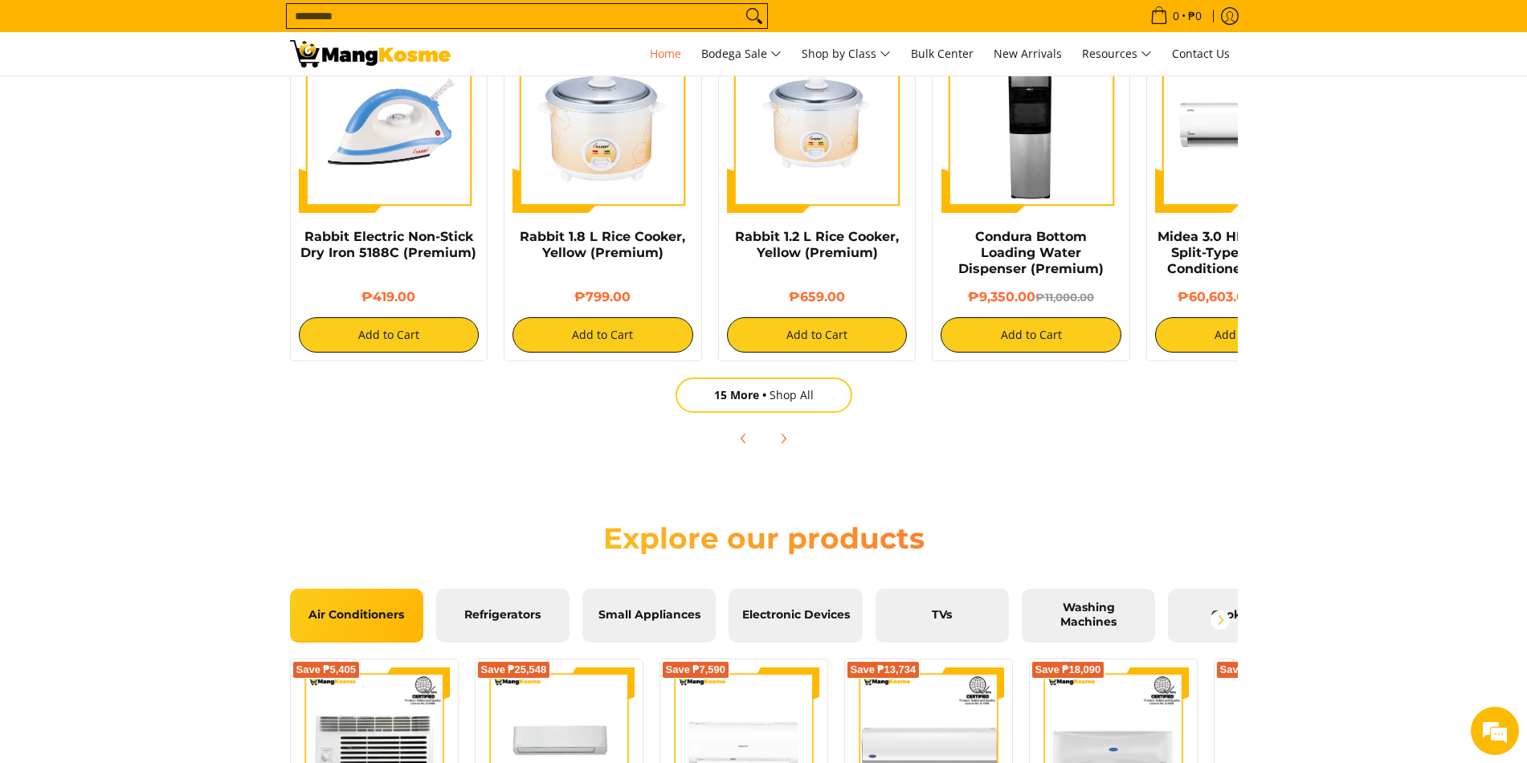
scroll to position [1366, 0]
click at [778, 423] on button "Next" at bounding box center [783, 437] width 35 height 35
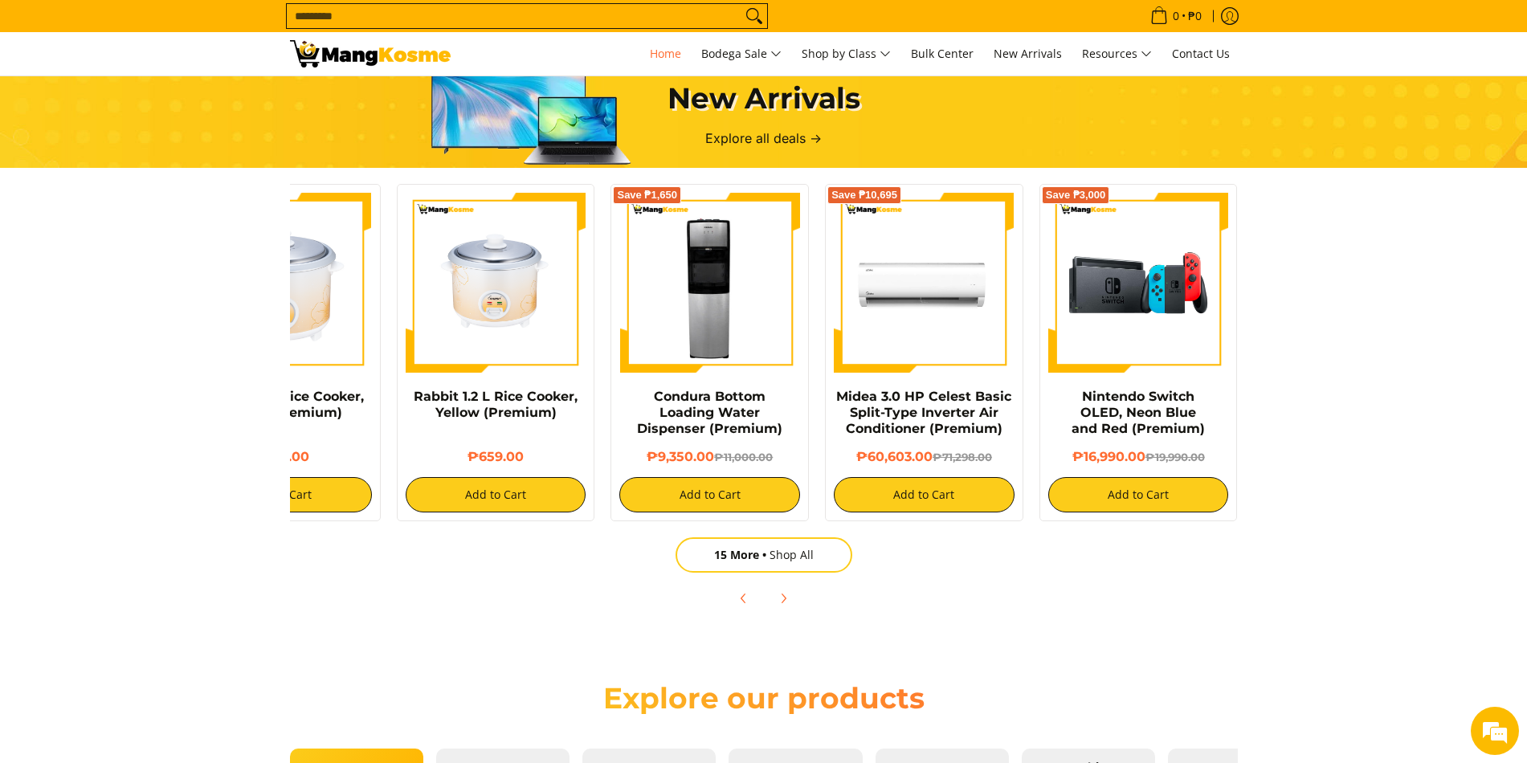
scroll to position [0, 639]
